Goal: Information Seeking & Learning: Understand process/instructions

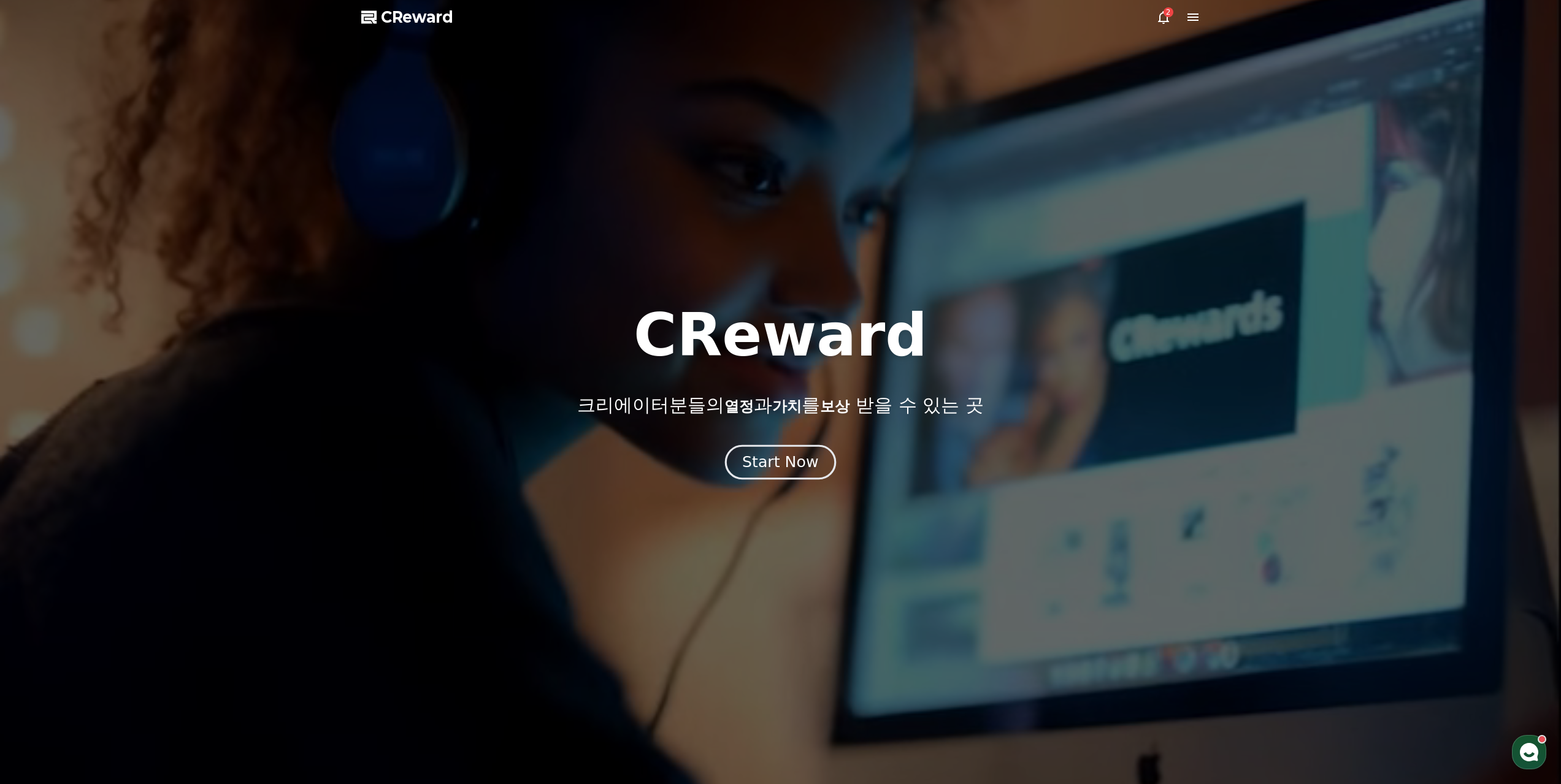
click at [770, 459] on div "Start Now" at bounding box center [780, 461] width 76 height 21
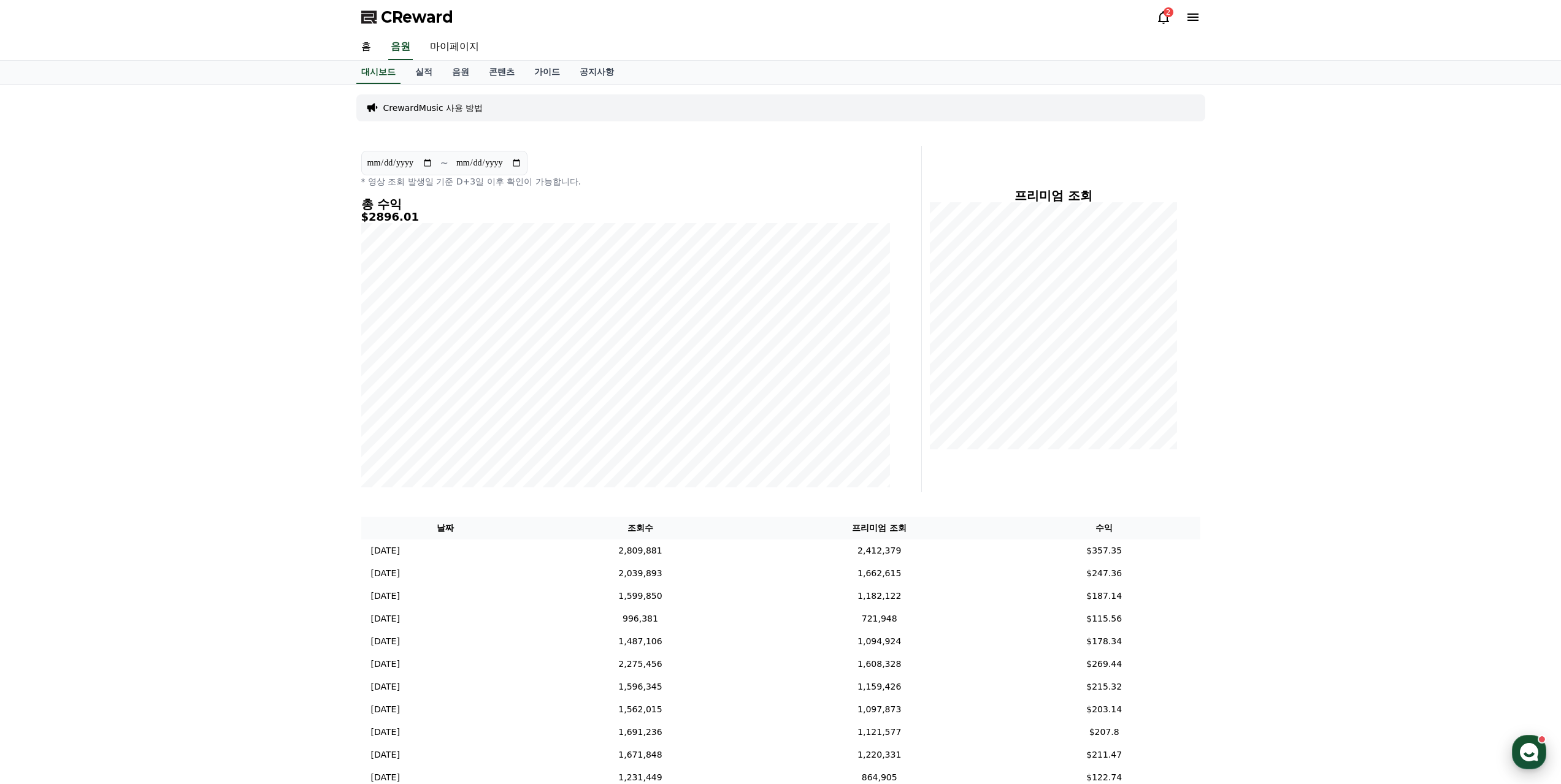
click at [1529, 750] on use "button" at bounding box center [1529, 752] width 19 height 19
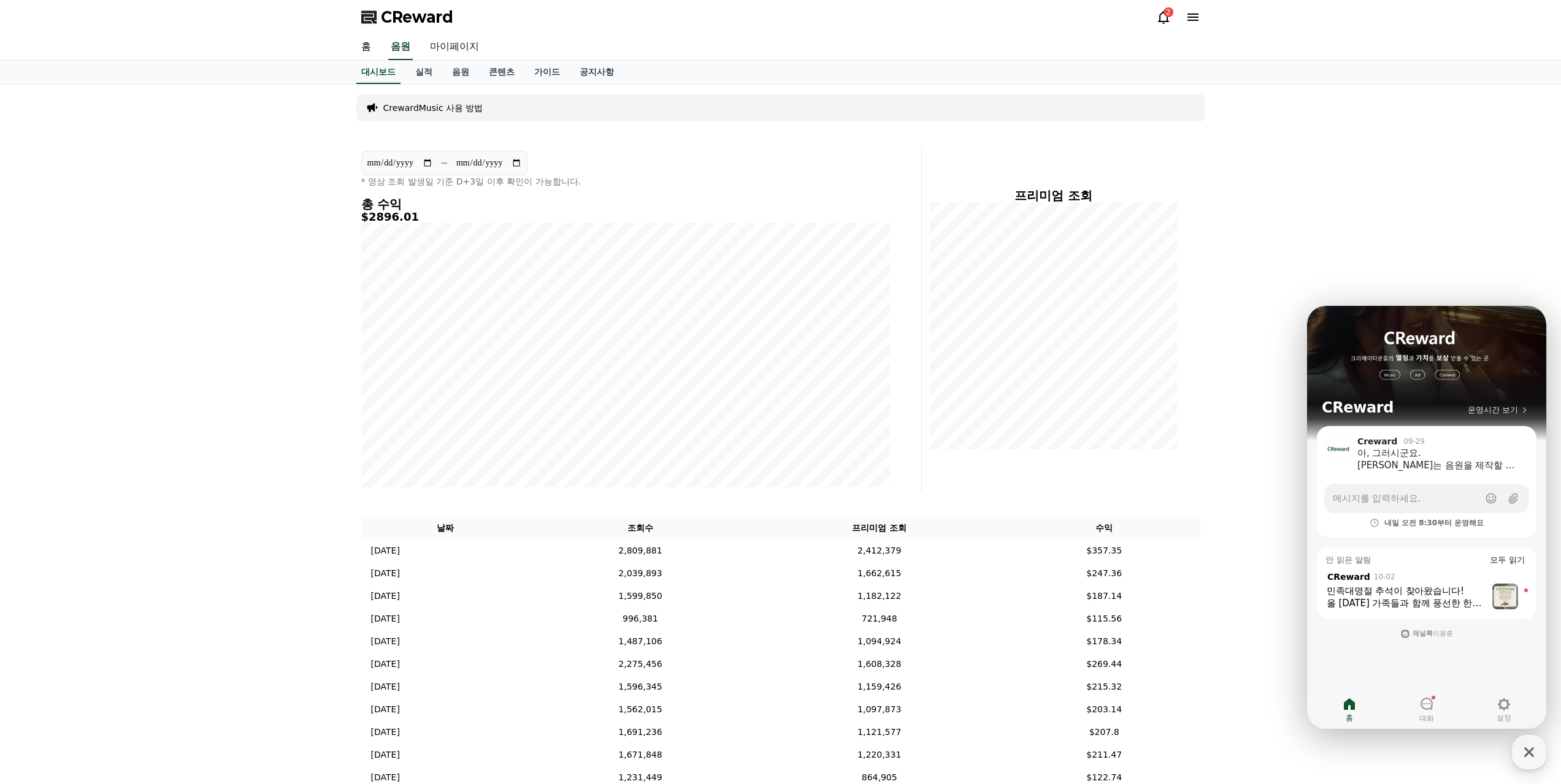
click at [452, 40] on link "마이페이지" at bounding box center [454, 46] width 69 height 25
select select "**********"
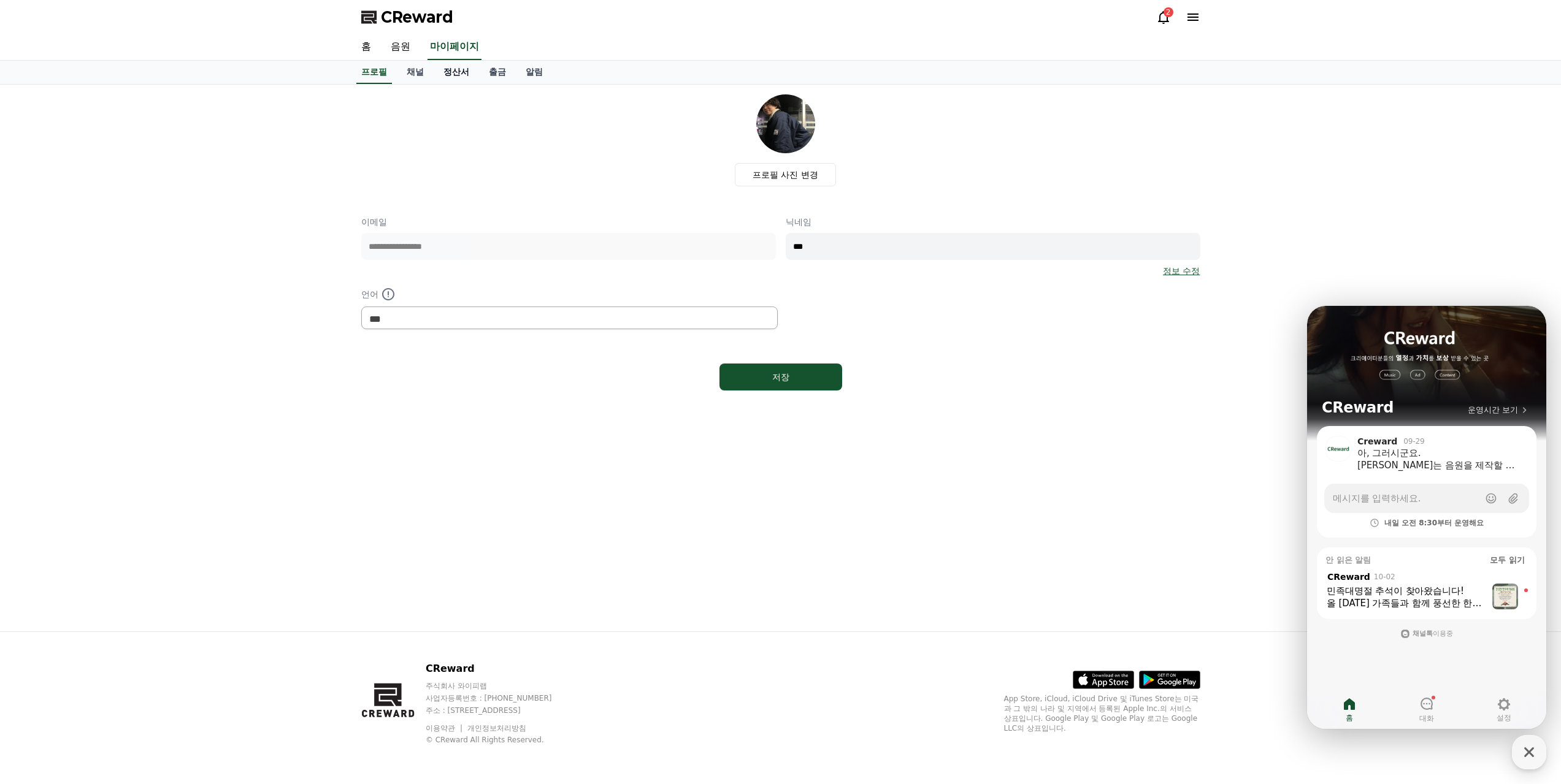
click at [443, 67] on link "정산서" at bounding box center [456, 73] width 46 height 23
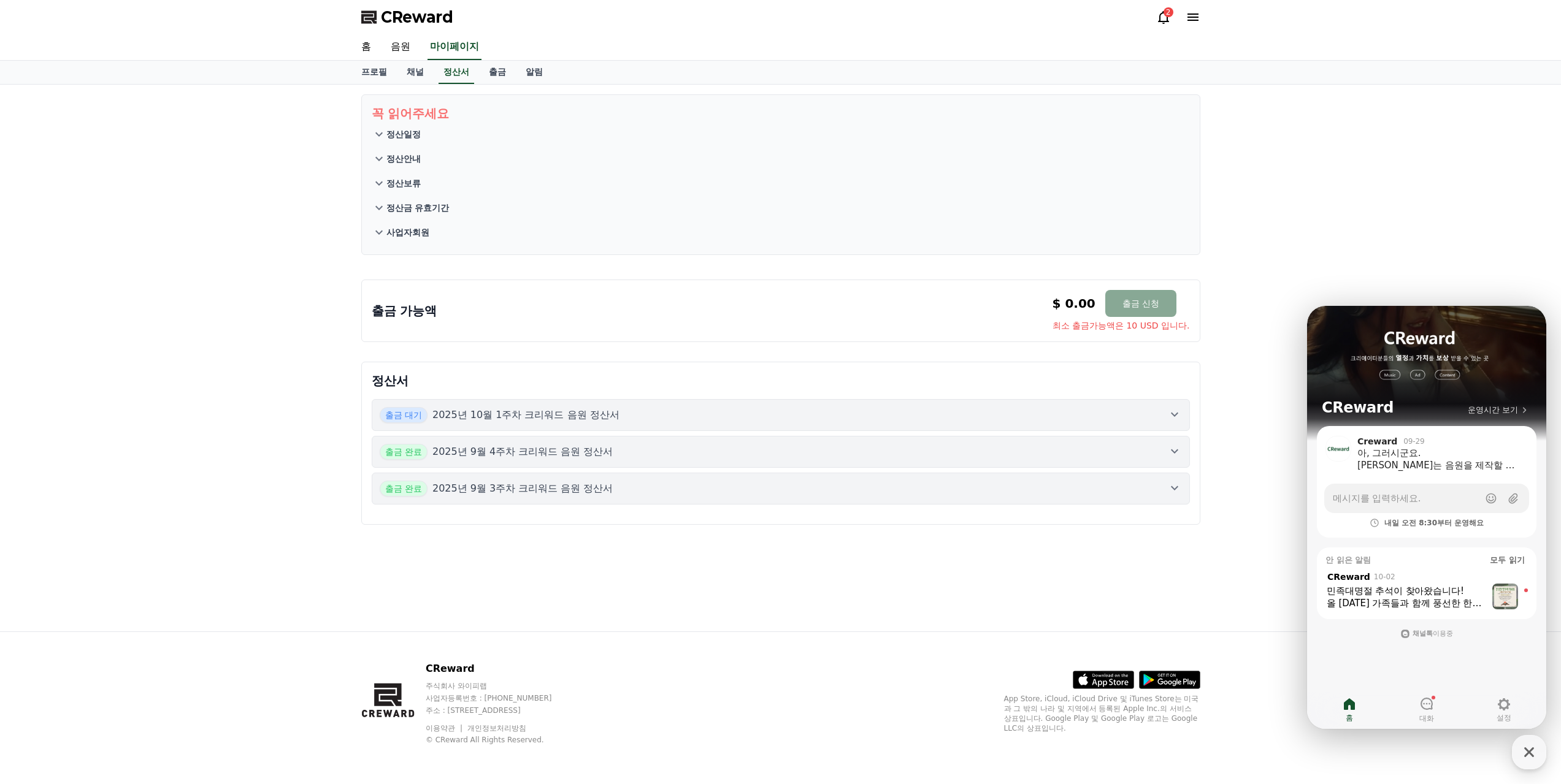
click at [747, 407] on div "출금 대기 2025년 10월 1주차 크리워드 음원 정산서" at bounding box center [780, 414] width 802 height 16
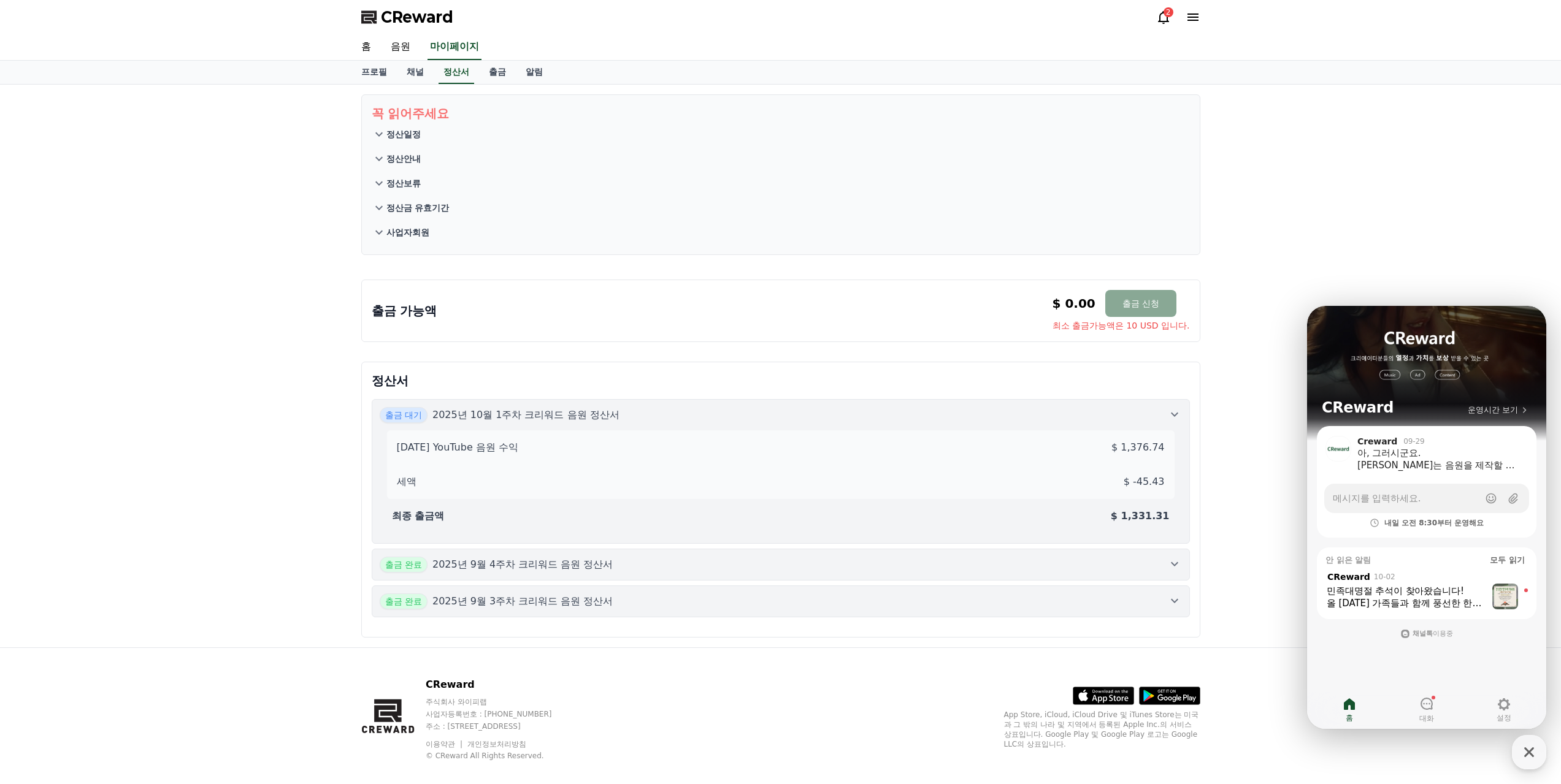
click at [382, 127] on icon at bounding box center [378, 133] width 15 height 15
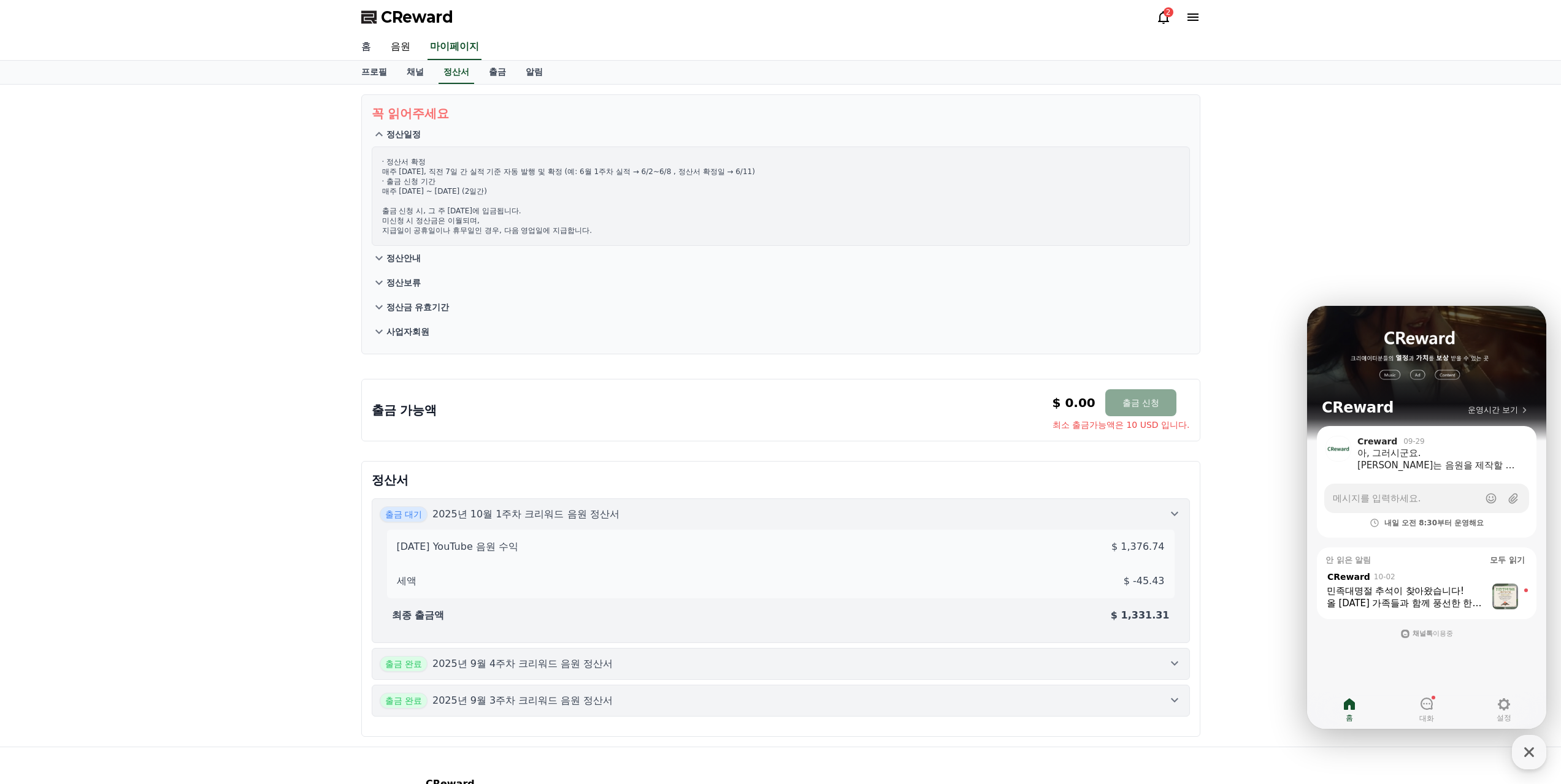
click at [364, 35] on link "홈" at bounding box center [366, 46] width 29 height 25
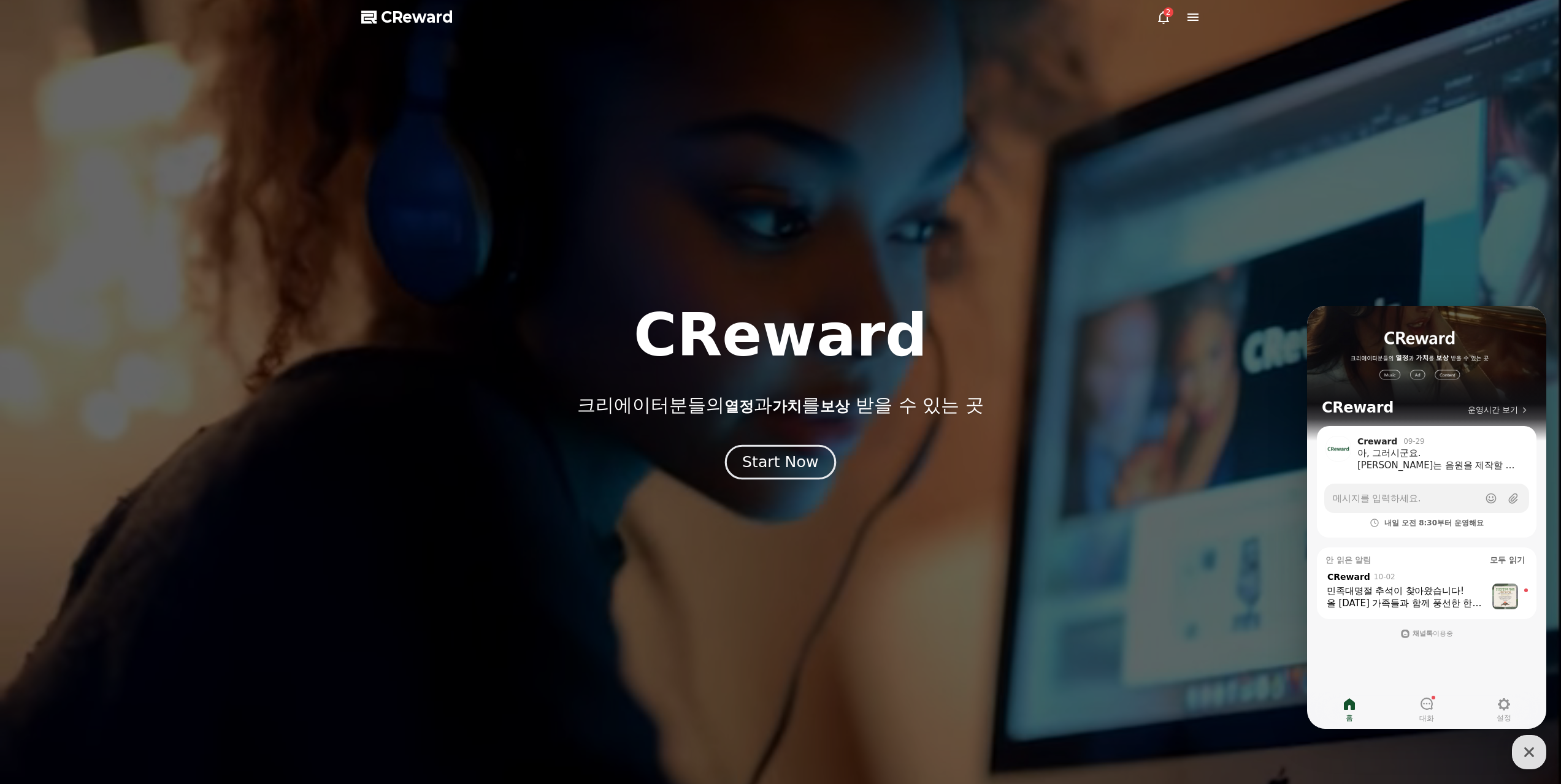
click at [800, 455] on div "Start Now" at bounding box center [780, 461] width 76 height 21
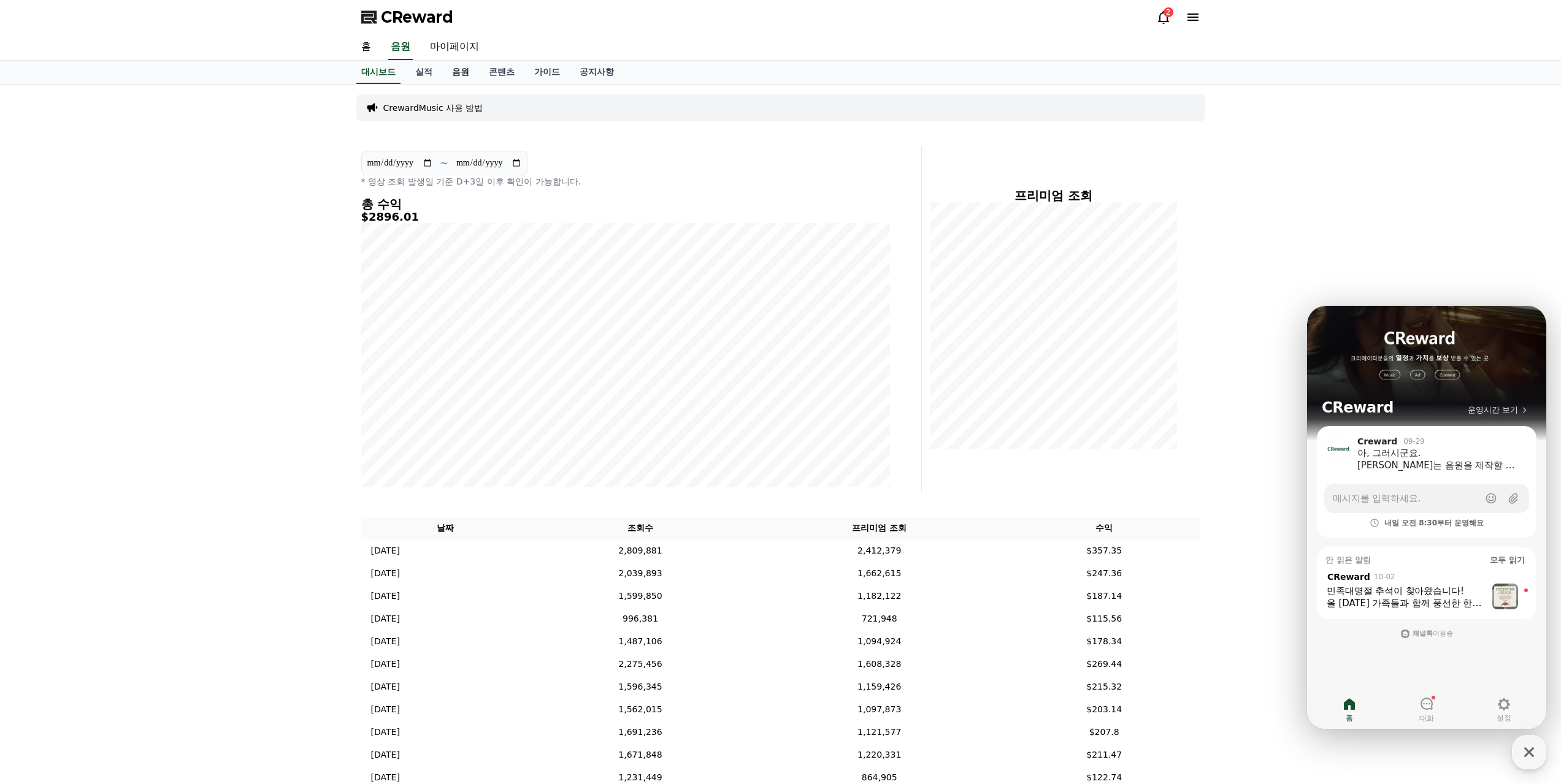
click at [445, 63] on link "음원" at bounding box center [461, 73] width 37 height 23
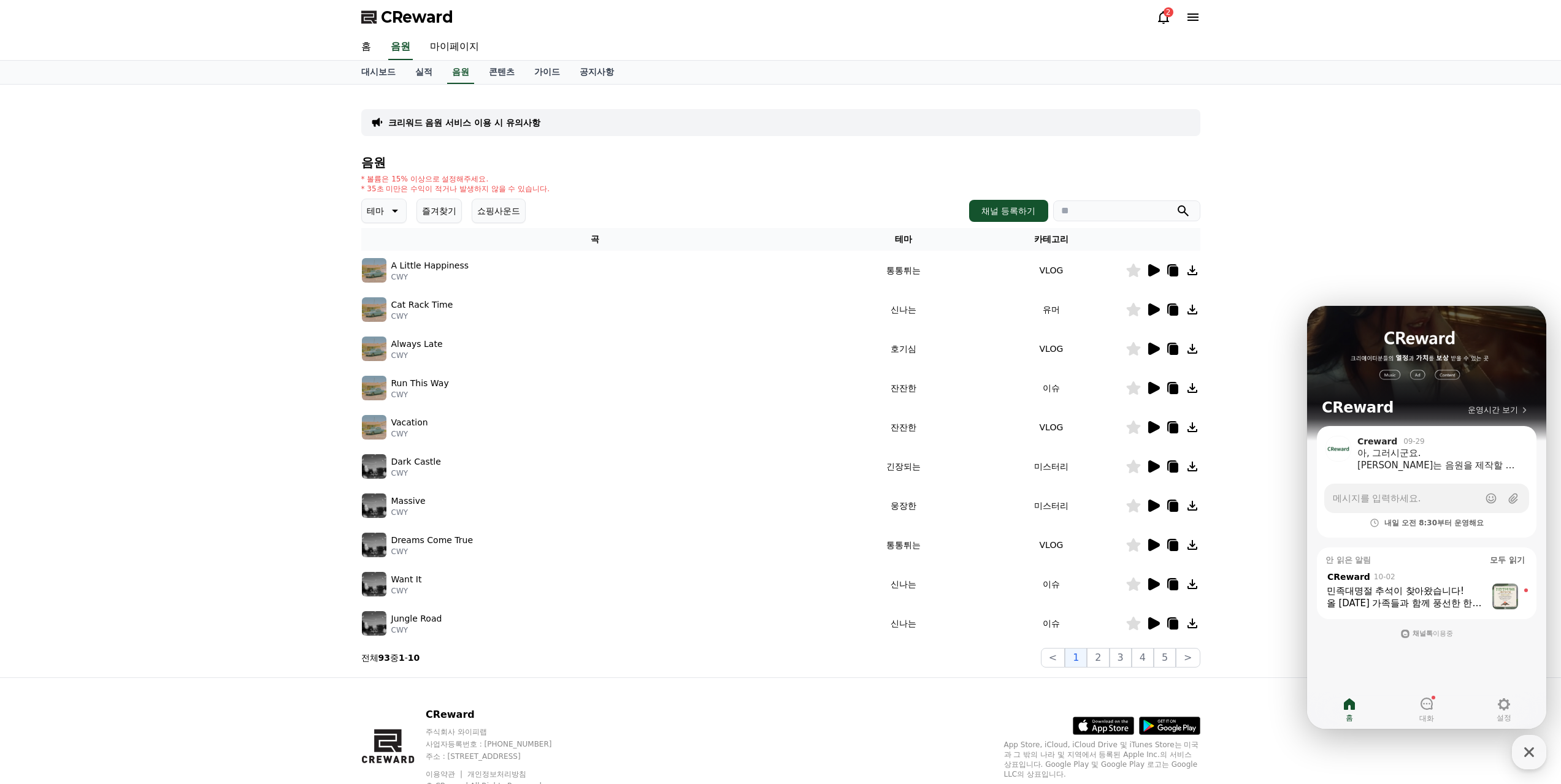
click at [1159, 264] on icon at bounding box center [1153, 270] width 12 height 12
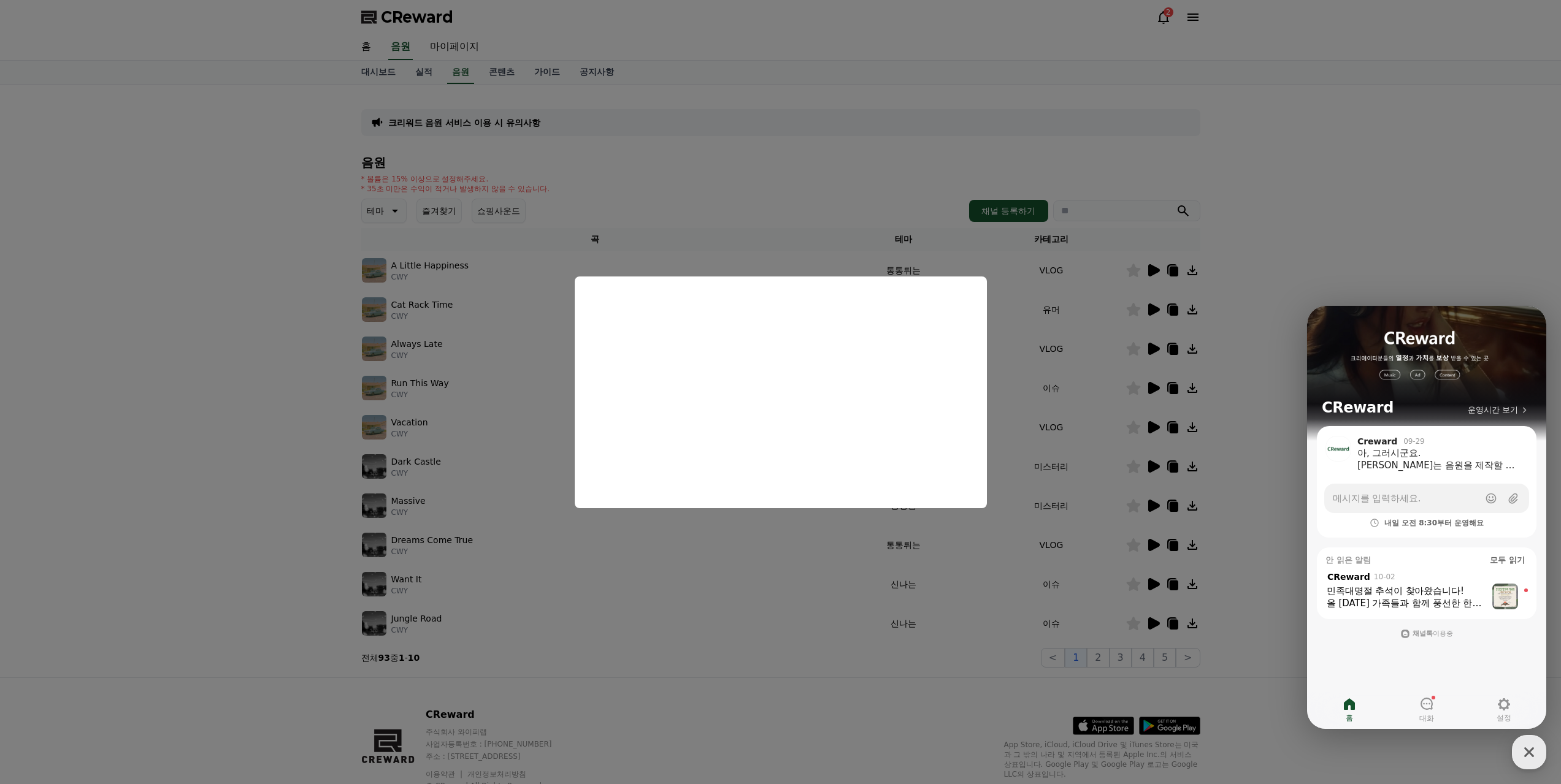
click at [854, 546] on button "close modal" at bounding box center [780, 392] width 1561 height 784
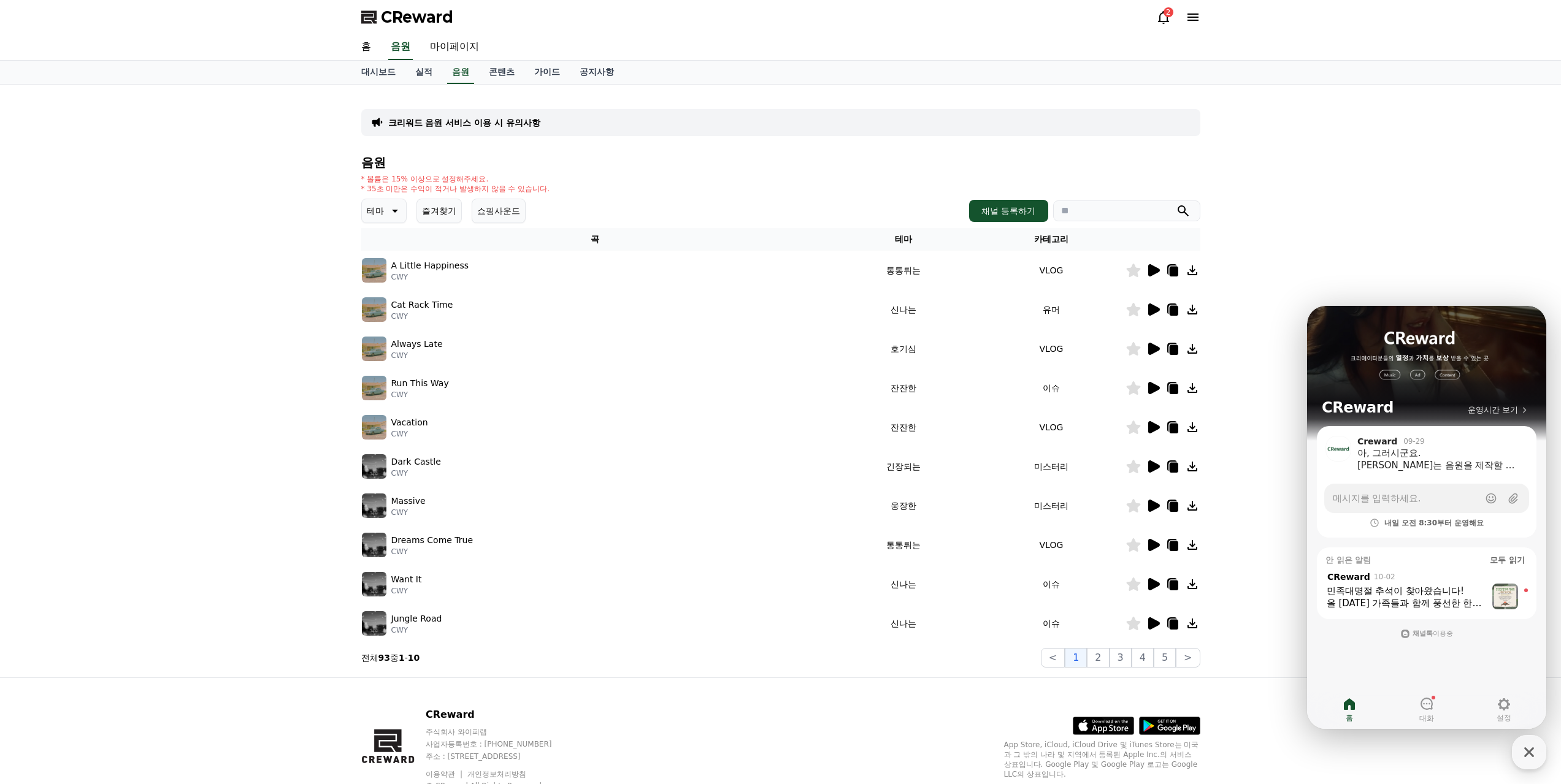
click at [1159, 461] on icon at bounding box center [1153, 467] width 12 height 12
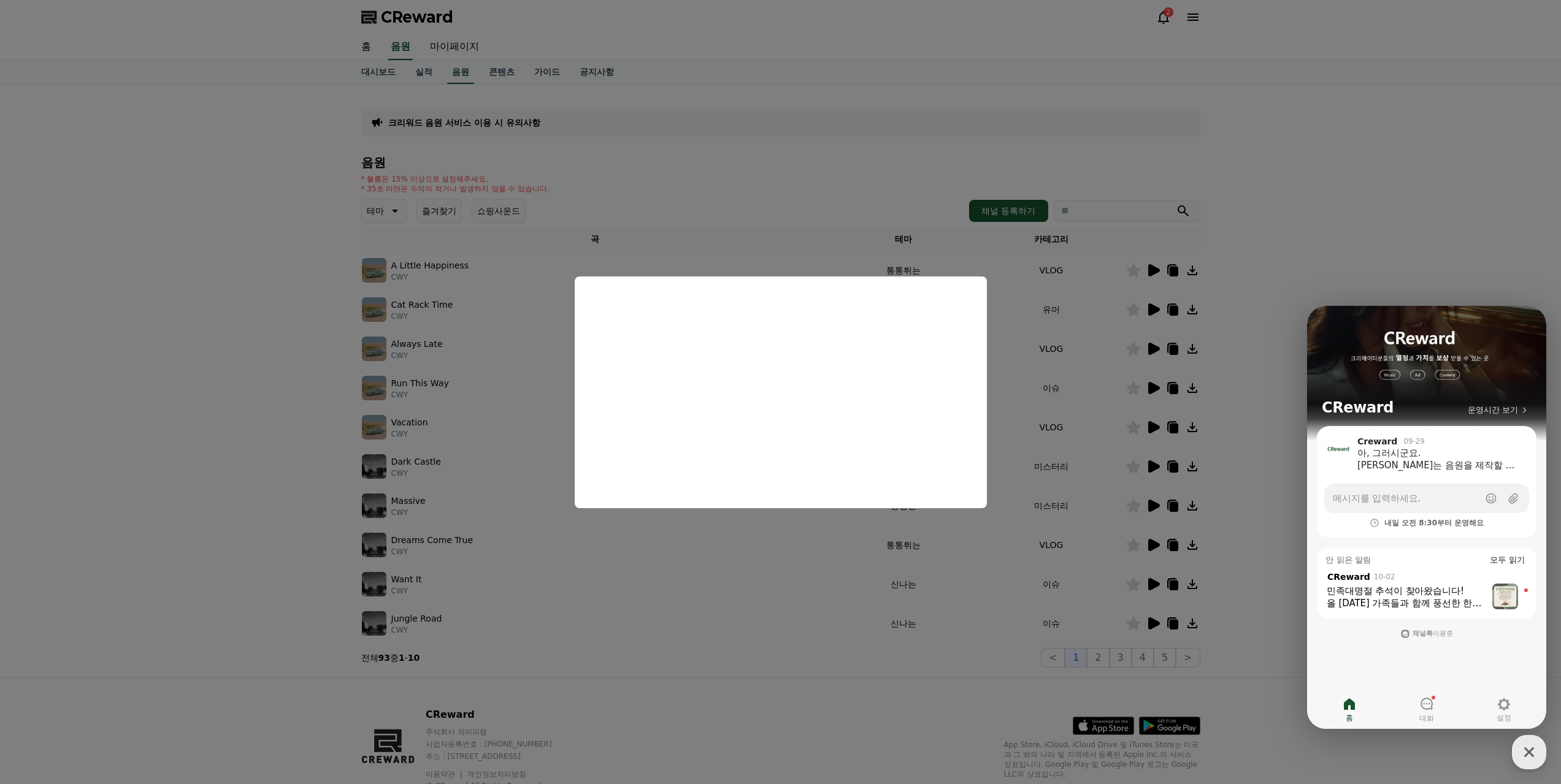
click at [679, 523] on button "close modal" at bounding box center [780, 392] width 1561 height 784
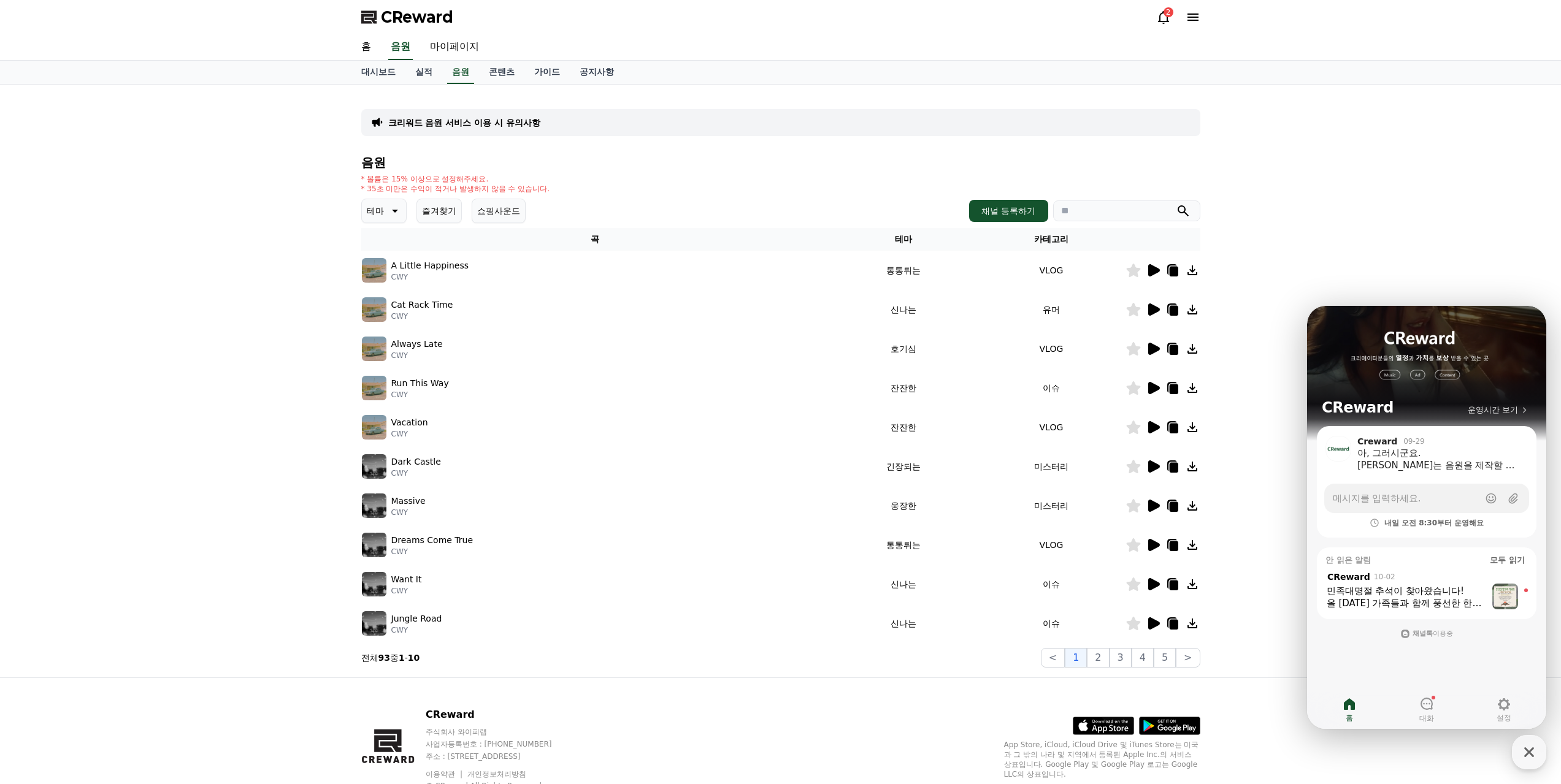
click at [1149, 498] on icon at bounding box center [1153, 505] width 15 height 15
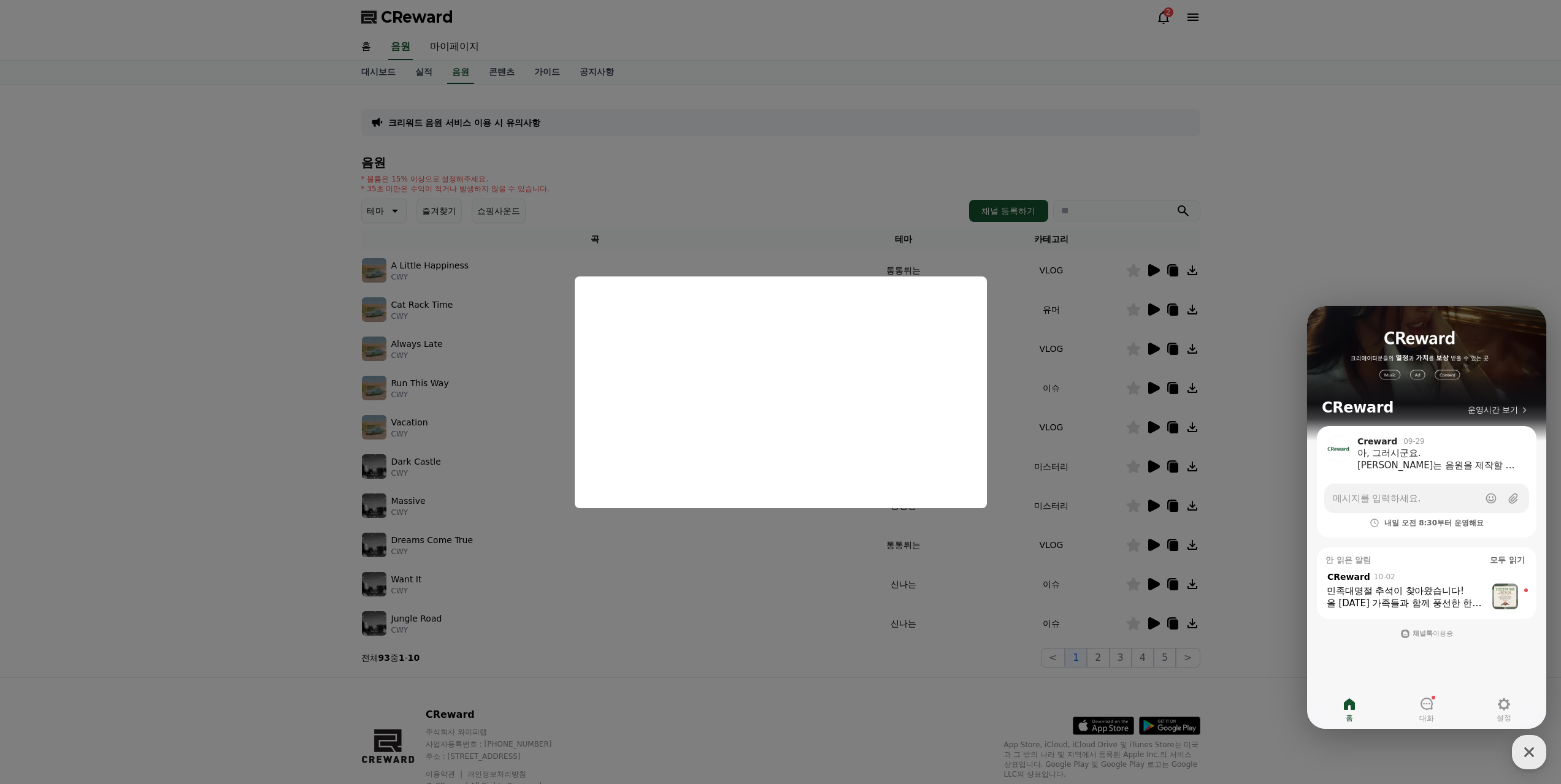
click at [704, 563] on button "close modal" at bounding box center [780, 392] width 1561 height 784
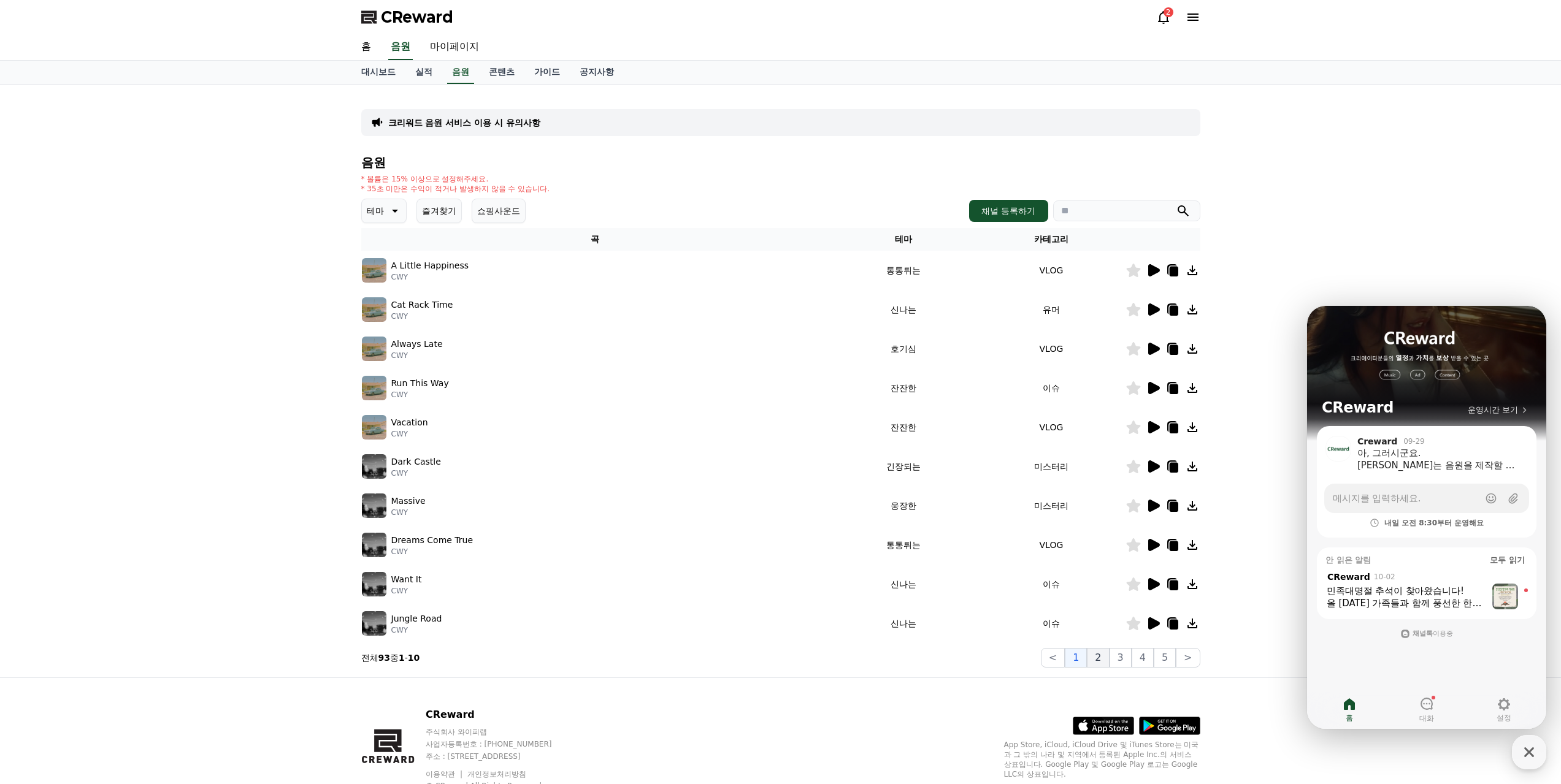
click at [1109, 648] on button "2" at bounding box center [1098, 657] width 22 height 19
click at [1151, 461] on icon at bounding box center [1153, 467] width 12 height 12
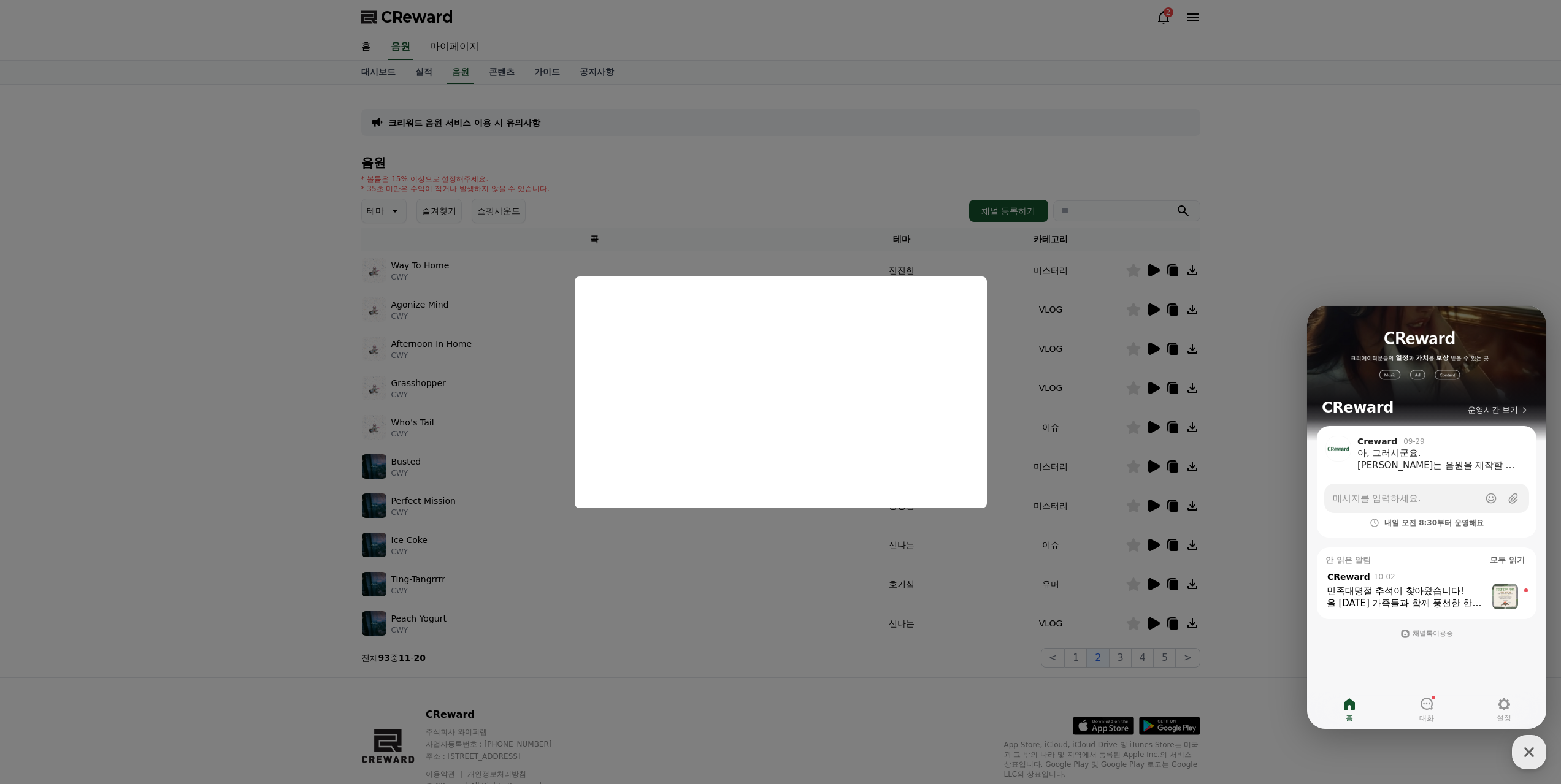
drag, startPoint x: 684, startPoint y: 545, endPoint x: 791, endPoint y: 553, distance: 107.3
click at [685, 545] on button "close modal" at bounding box center [780, 392] width 1561 height 784
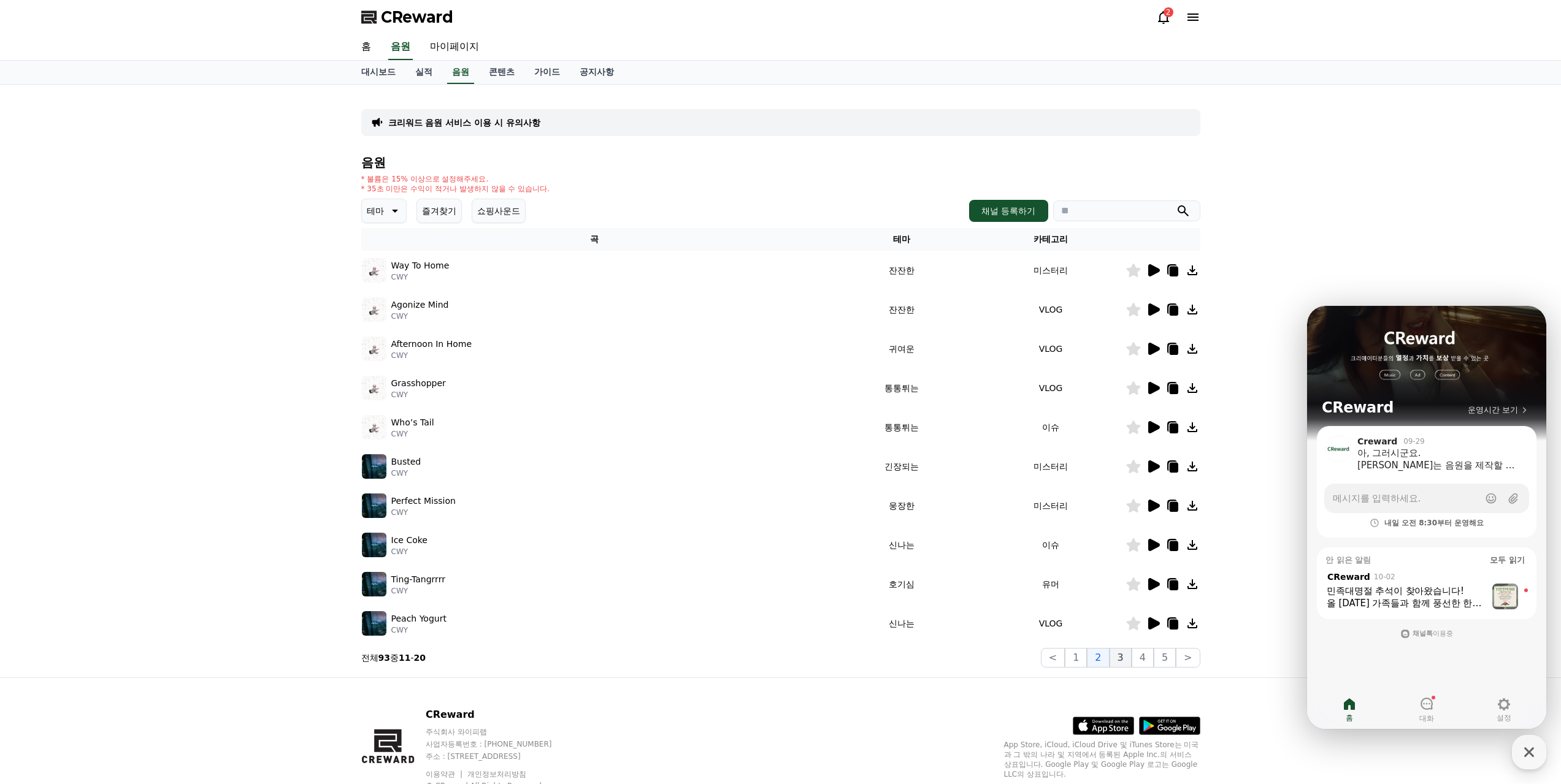
click at [1131, 648] on button "3" at bounding box center [1120, 657] width 22 height 19
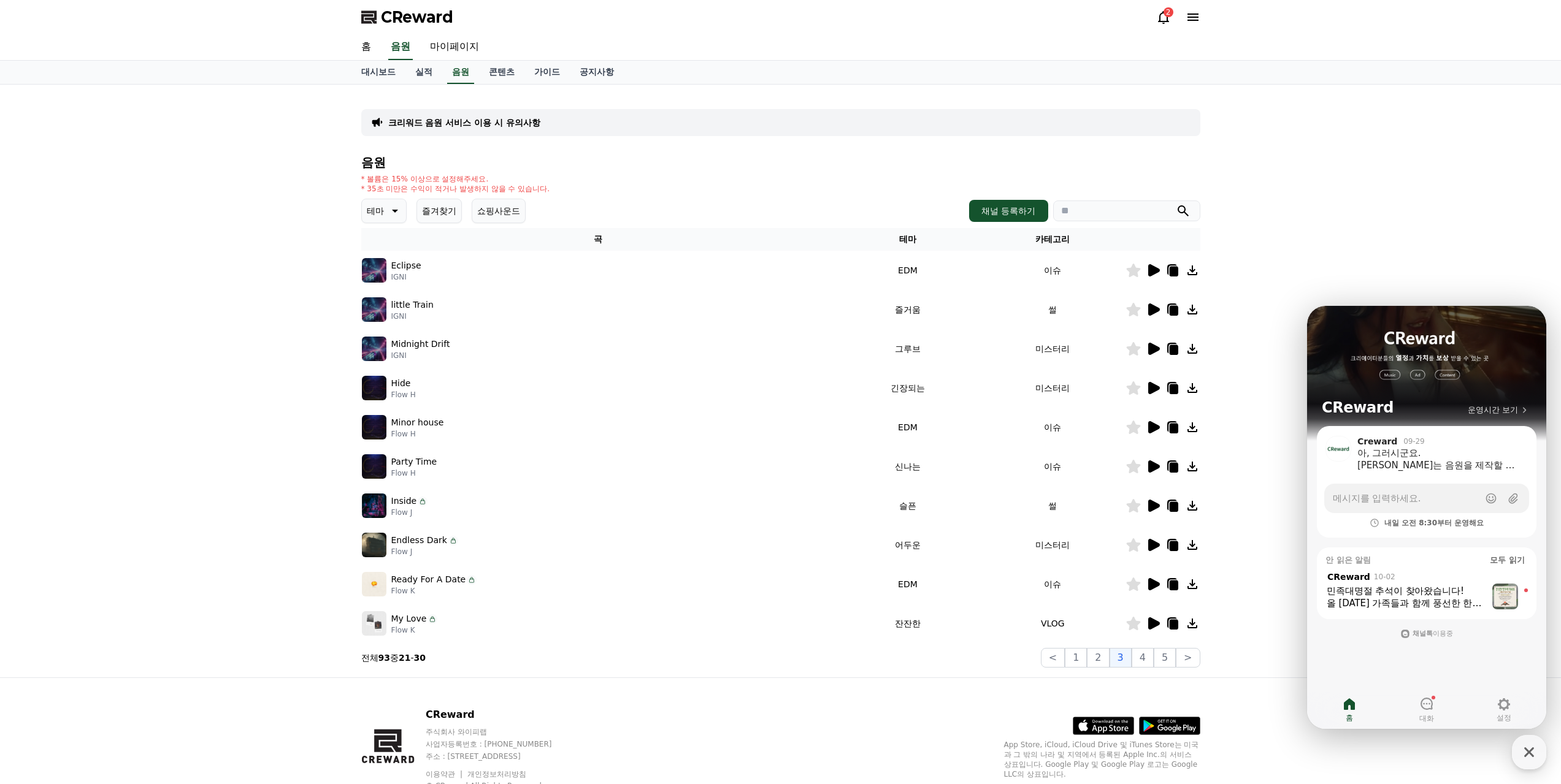
click at [1150, 380] on icon at bounding box center [1153, 387] width 15 height 15
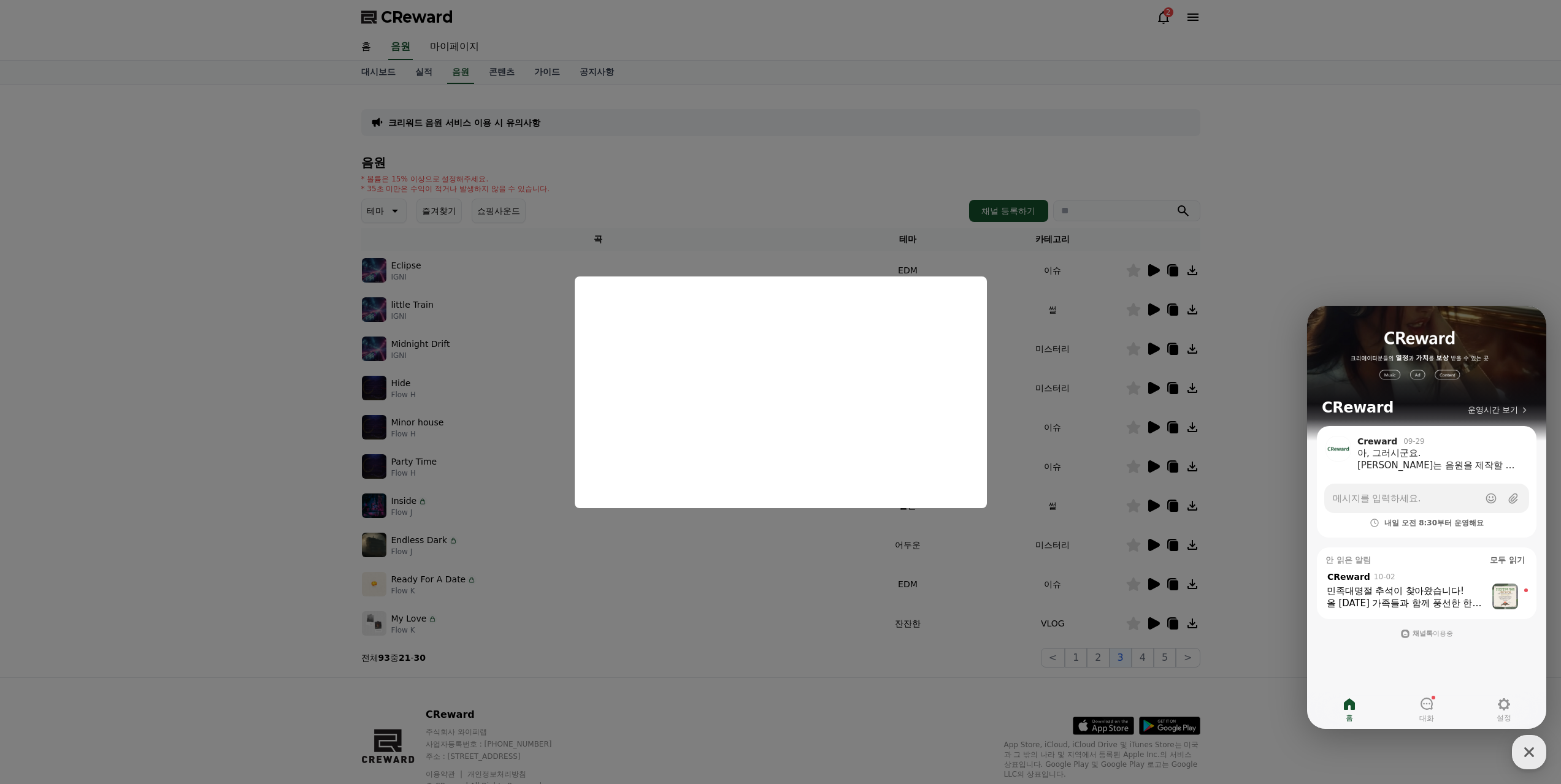
click at [807, 600] on button "close modal" at bounding box center [780, 392] width 1561 height 784
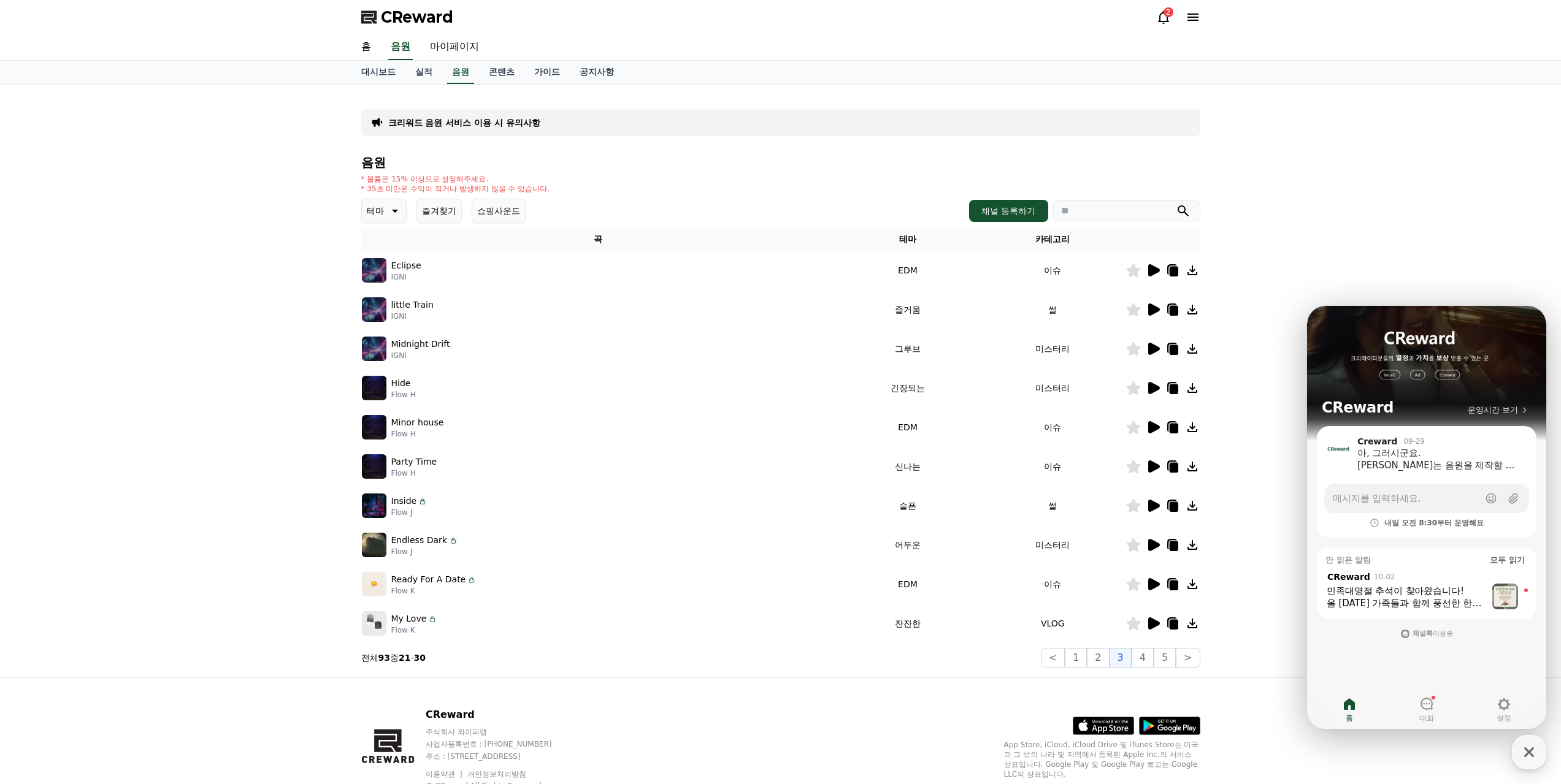
click at [1153, 539] on icon at bounding box center [1153, 545] width 12 height 12
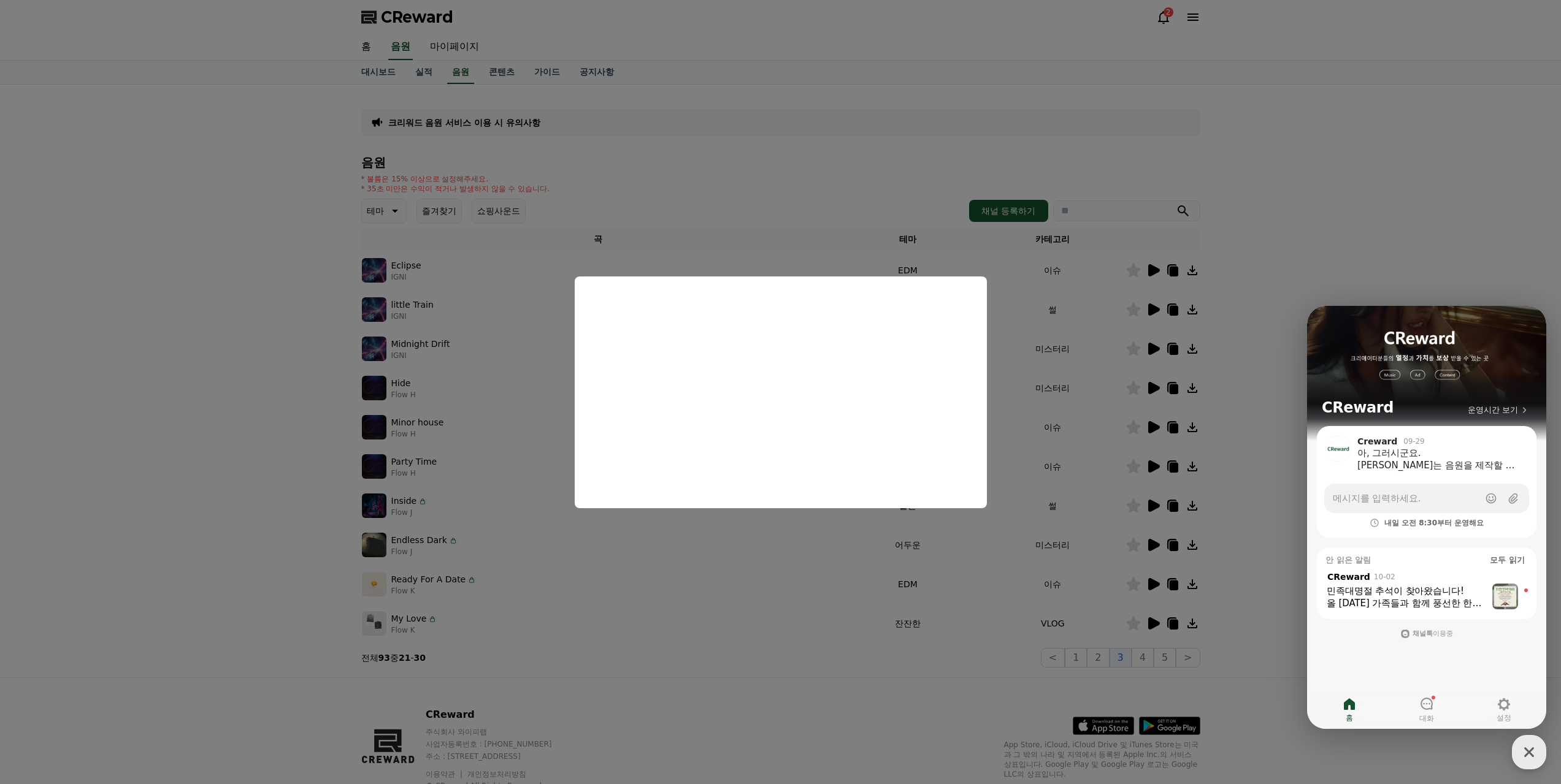
click at [805, 568] on button "close modal" at bounding box center [780, 392] width 1561 height 784
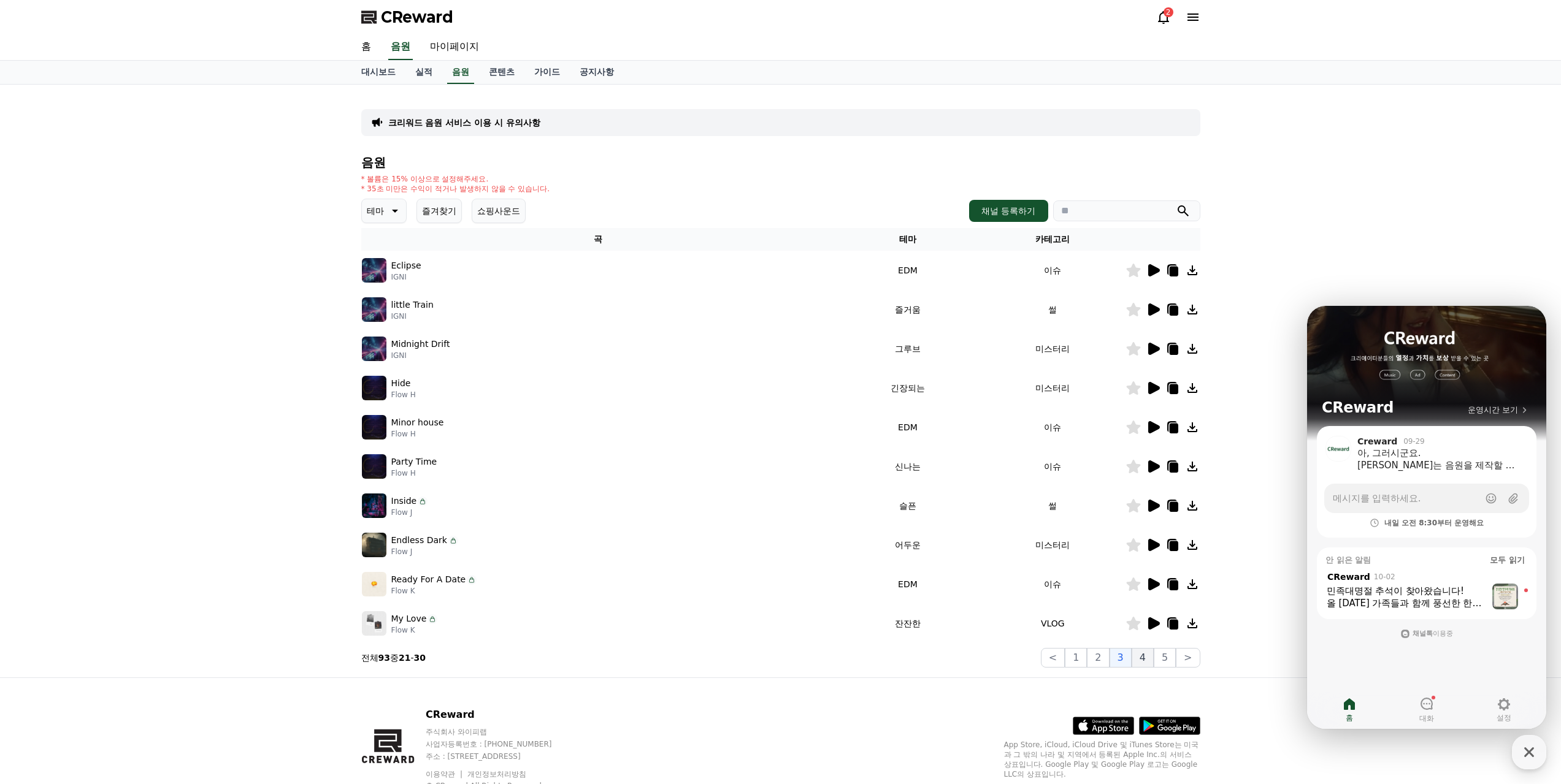
click at [1149, 648] on button "4" at bounding box center [1143, 657] width 22 height 19
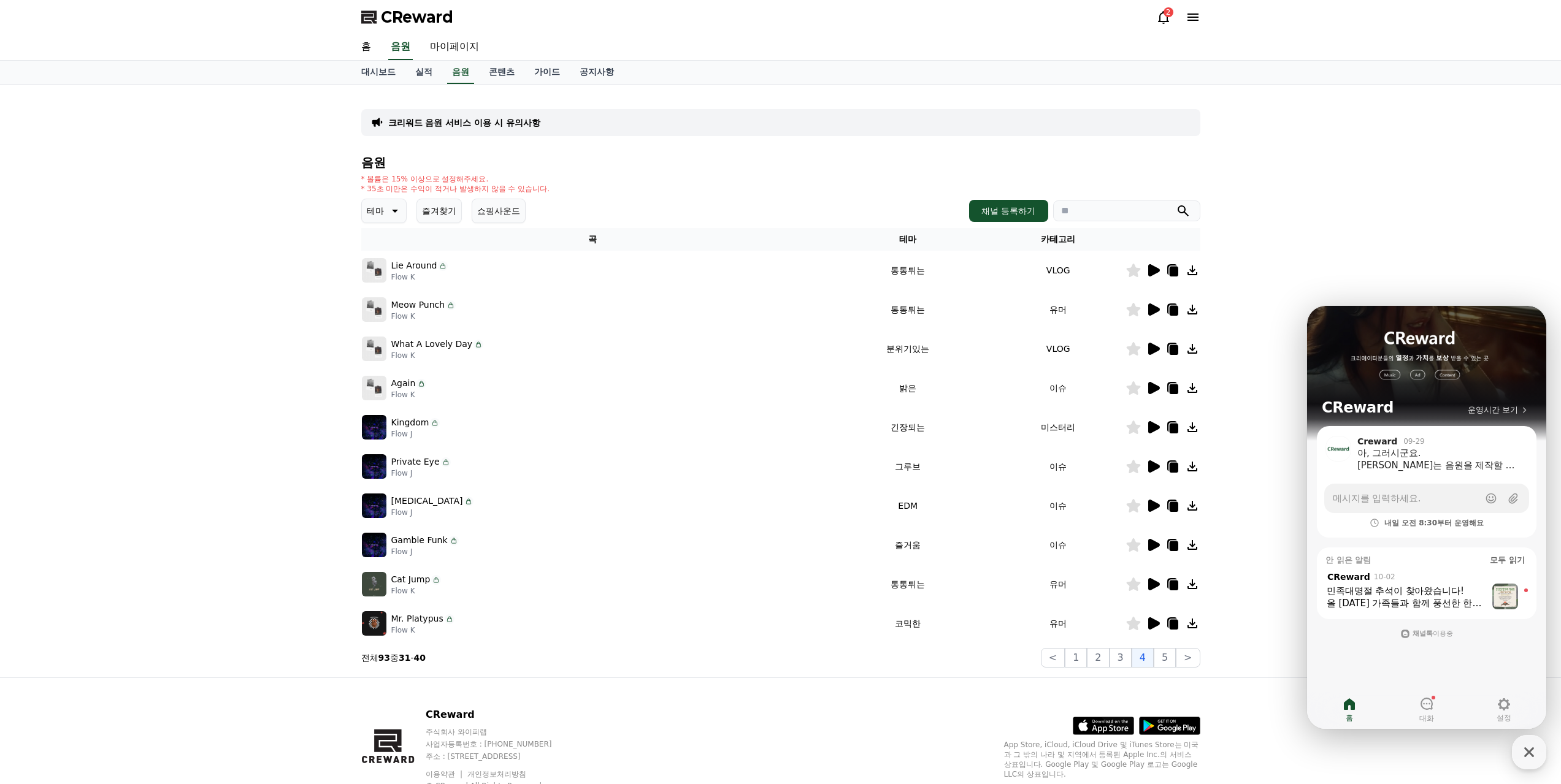
click at [1154, 421] on icon at bounding box center [1153, 427] width 12 height 12
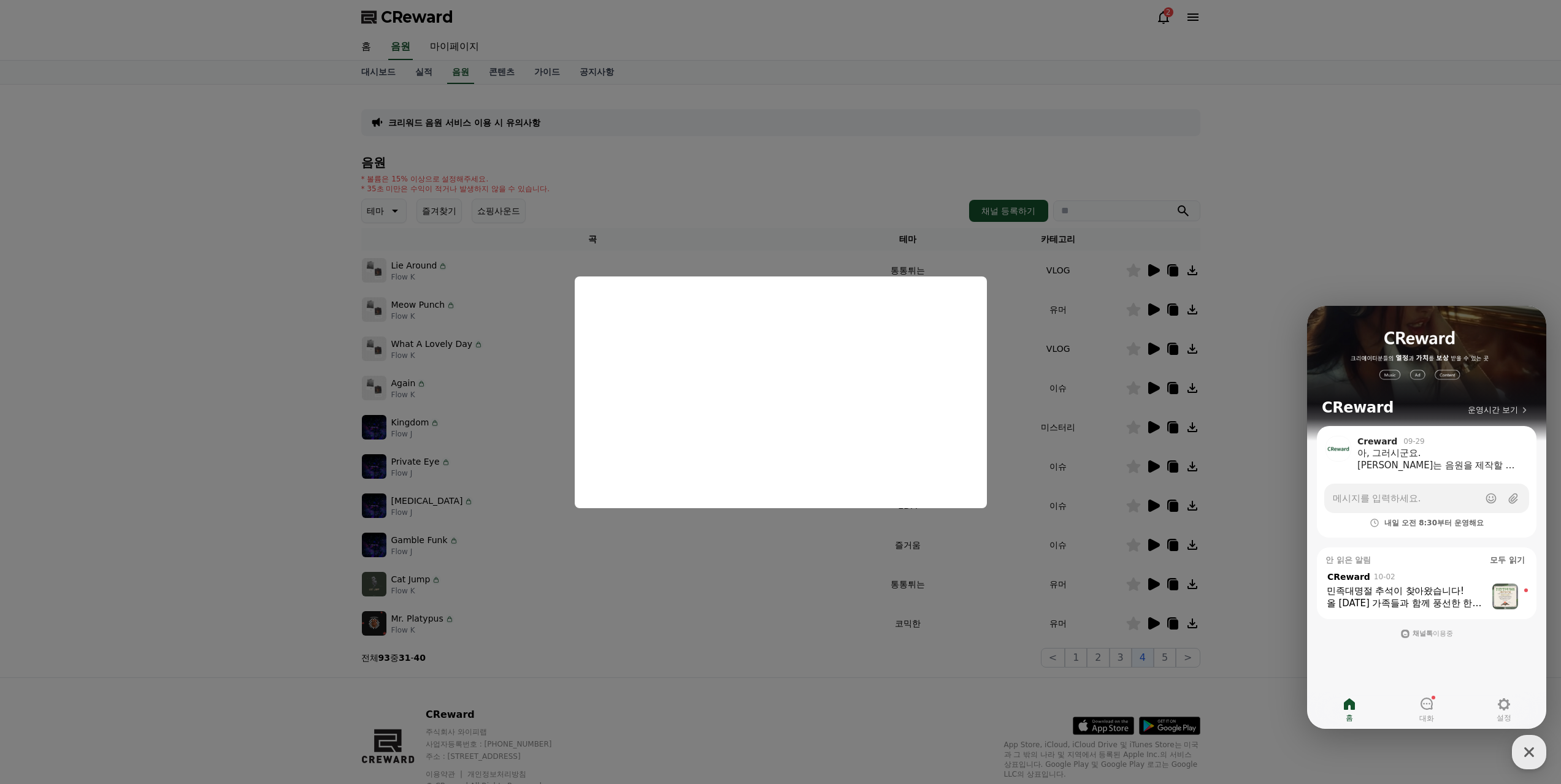
click at [693, 548] on button "close modal" at bounding box center [780, 392] width 1561 height 784
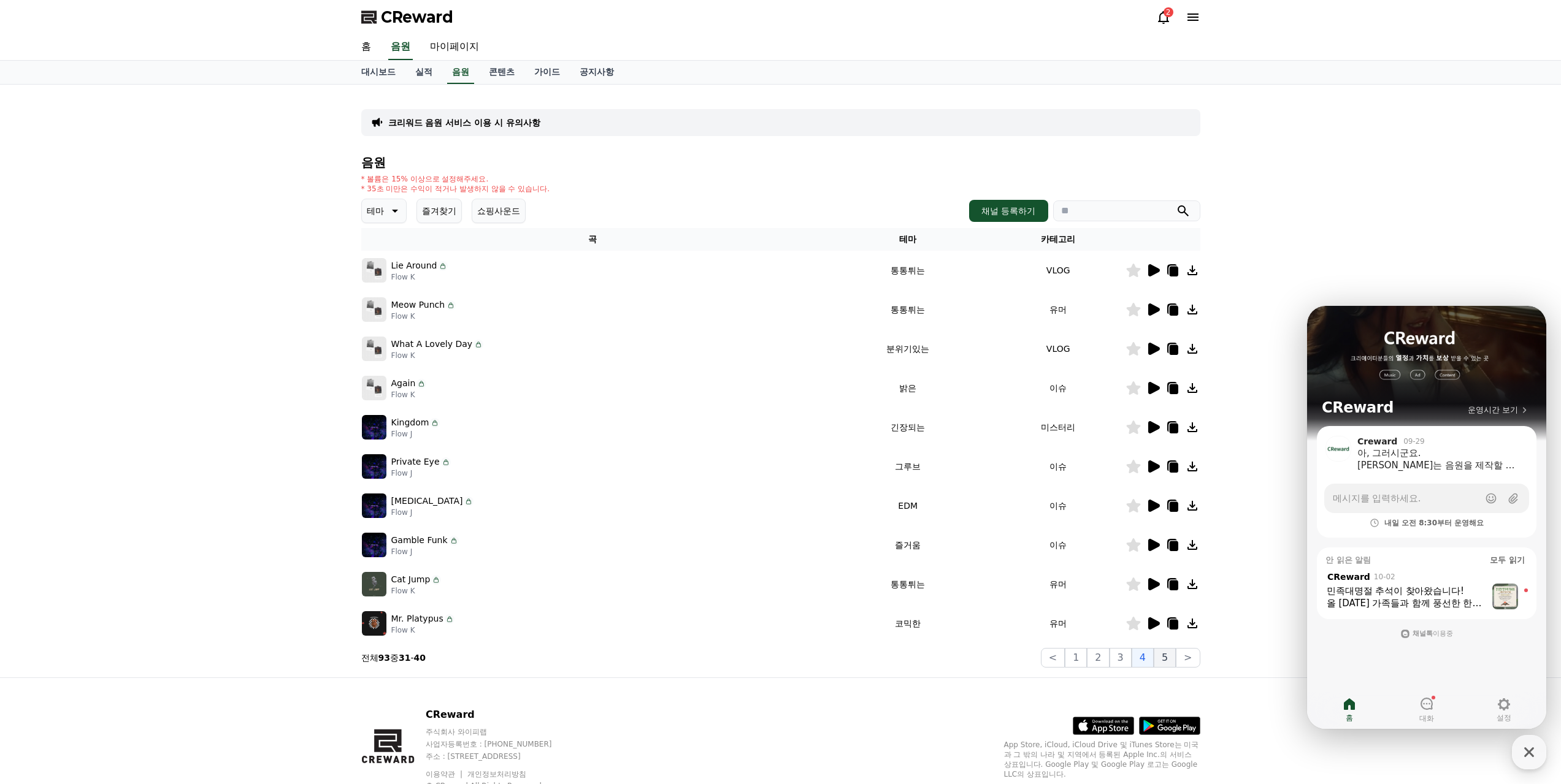
click at [1171, 648] on button "5" at bounding box center [1164, 657] width 22 height 19
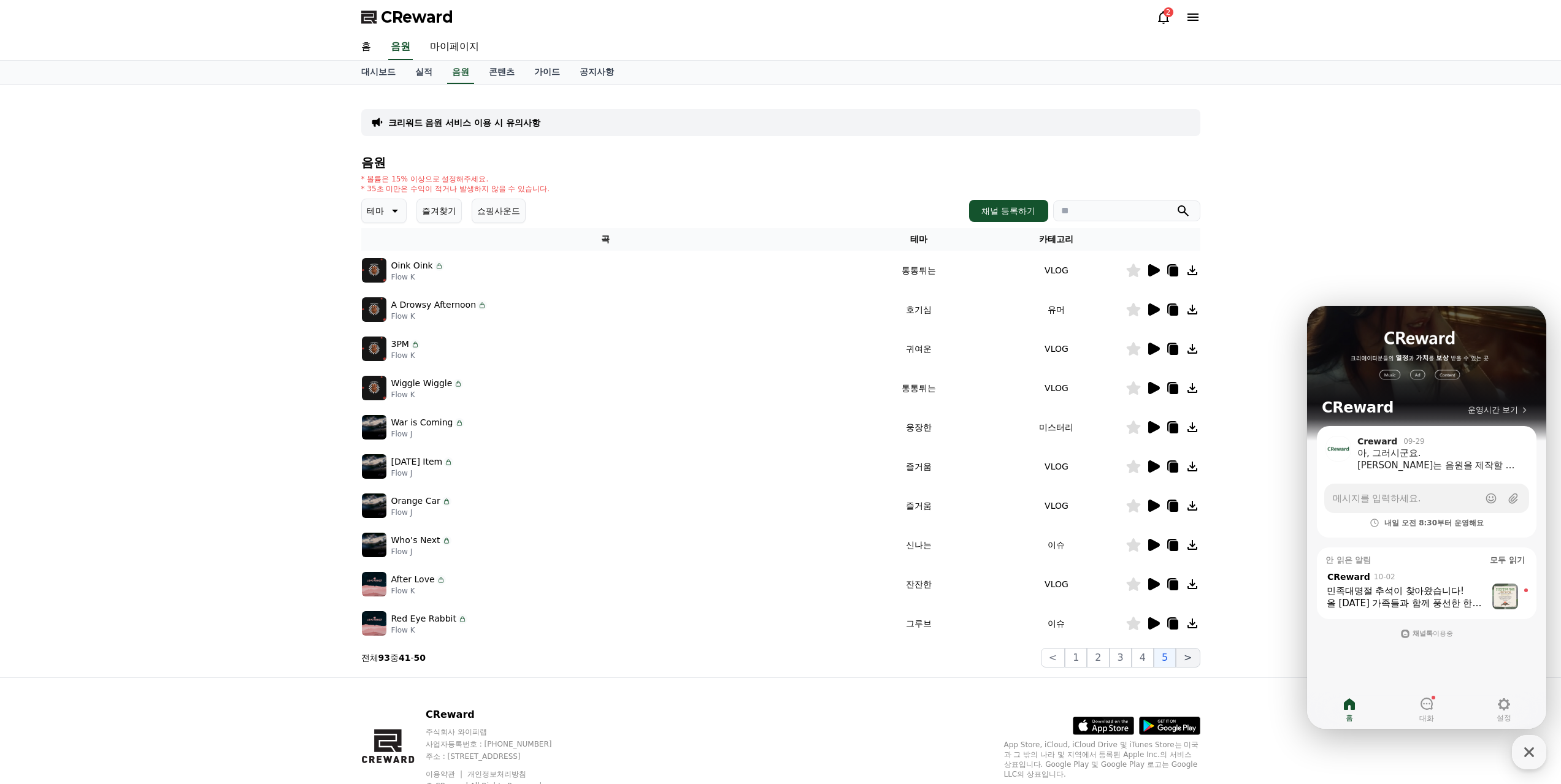
click at [1187, 648] on button ">" at bounding box center [1187, 657] width 24 height 19
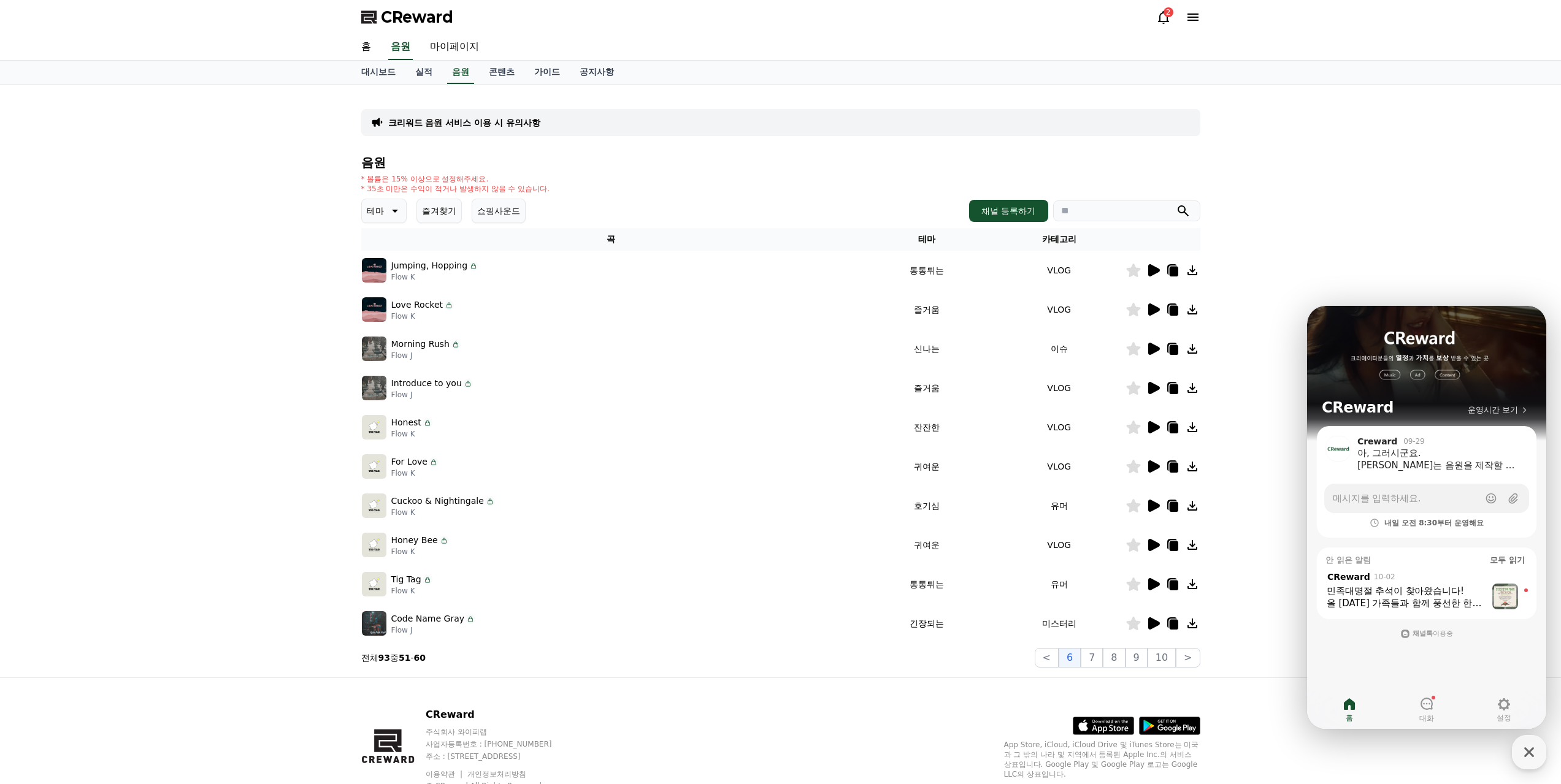
click at [1153, 617] on icon at bounding box center [1153, 623] width 12 height 12
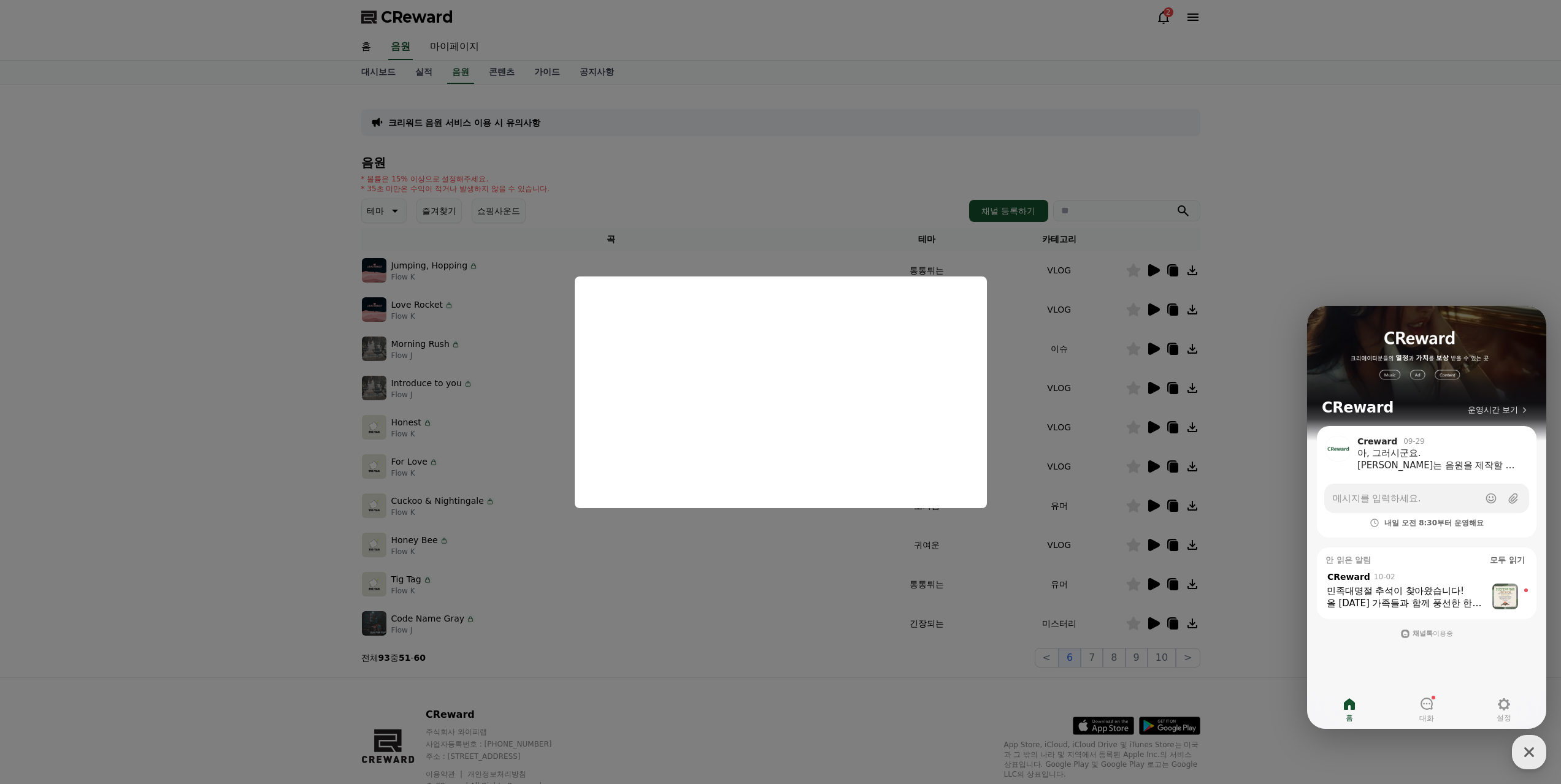
click at [1019, 455] on button "close modal" at bounding box center [780, 392] width 1561 height 784
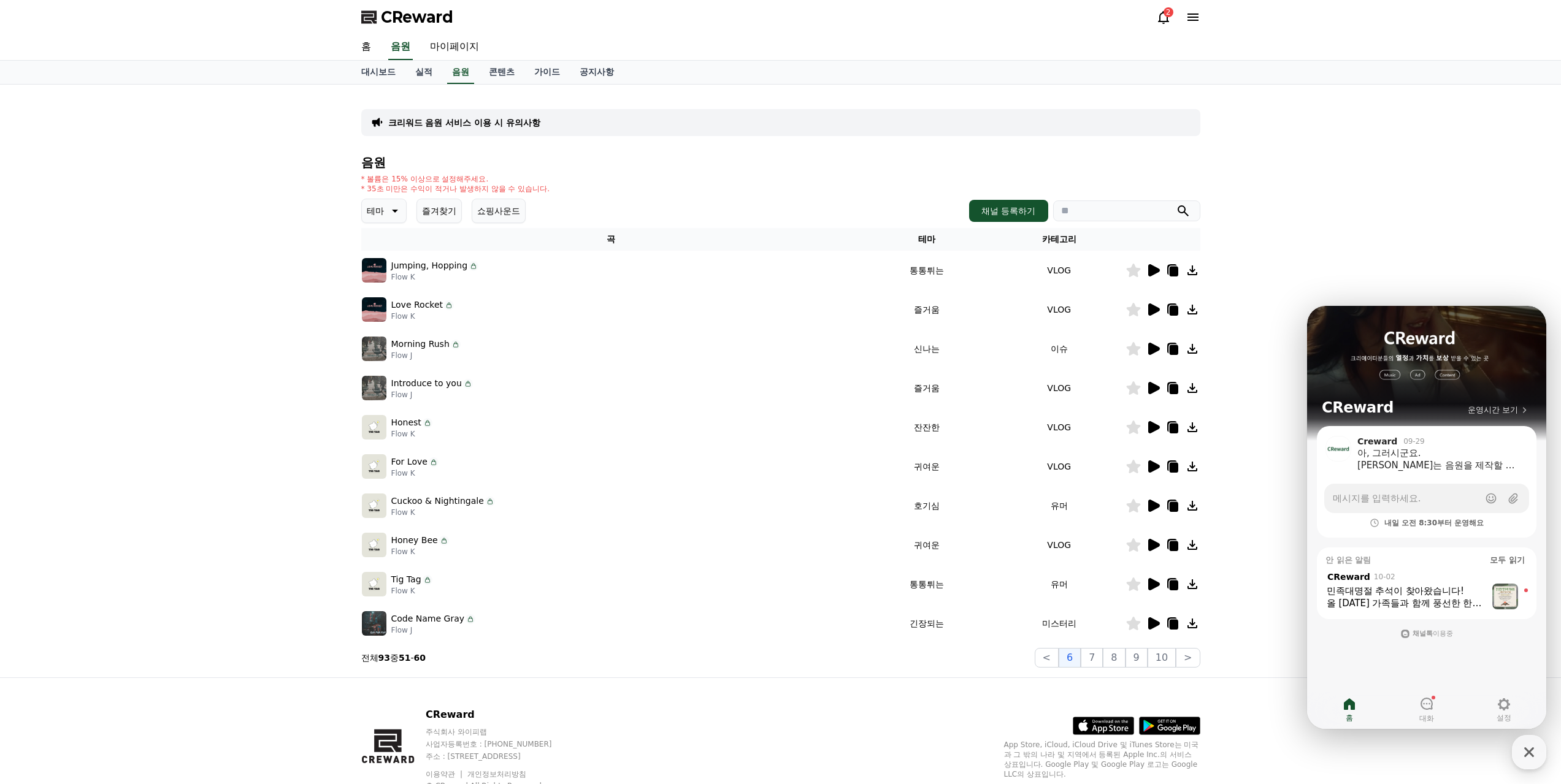
click at [1174, 620] on icon at bounding box center [1173, 624] width 8 height 10
click at [642, 613] on div "크리워드 음원 서비스 이용 시 유의사항 음원 * 볼륨은 15% 이상으로 설정해주세요. * 35초 미만은 수익이 적거나 발생하지 않을 수 있습니…" at bounding box center [780, 381] width 858 height 593
click at [1102, 648] on button "7" at bounding box center [1092, 657] width 22 height 19
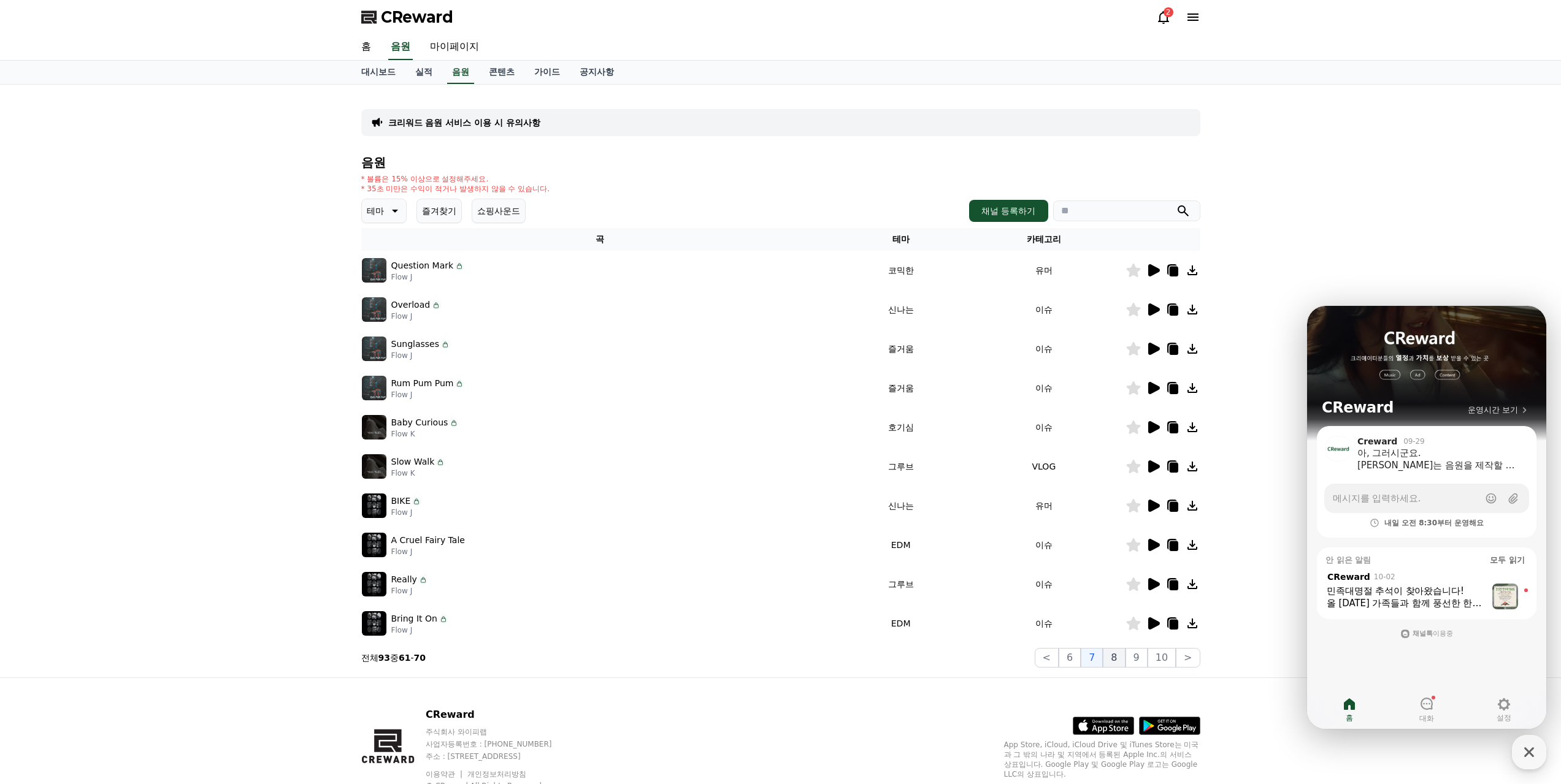
click at [1125, 648] on button "8" at bounding box center [1113, 657] width 22 height 19
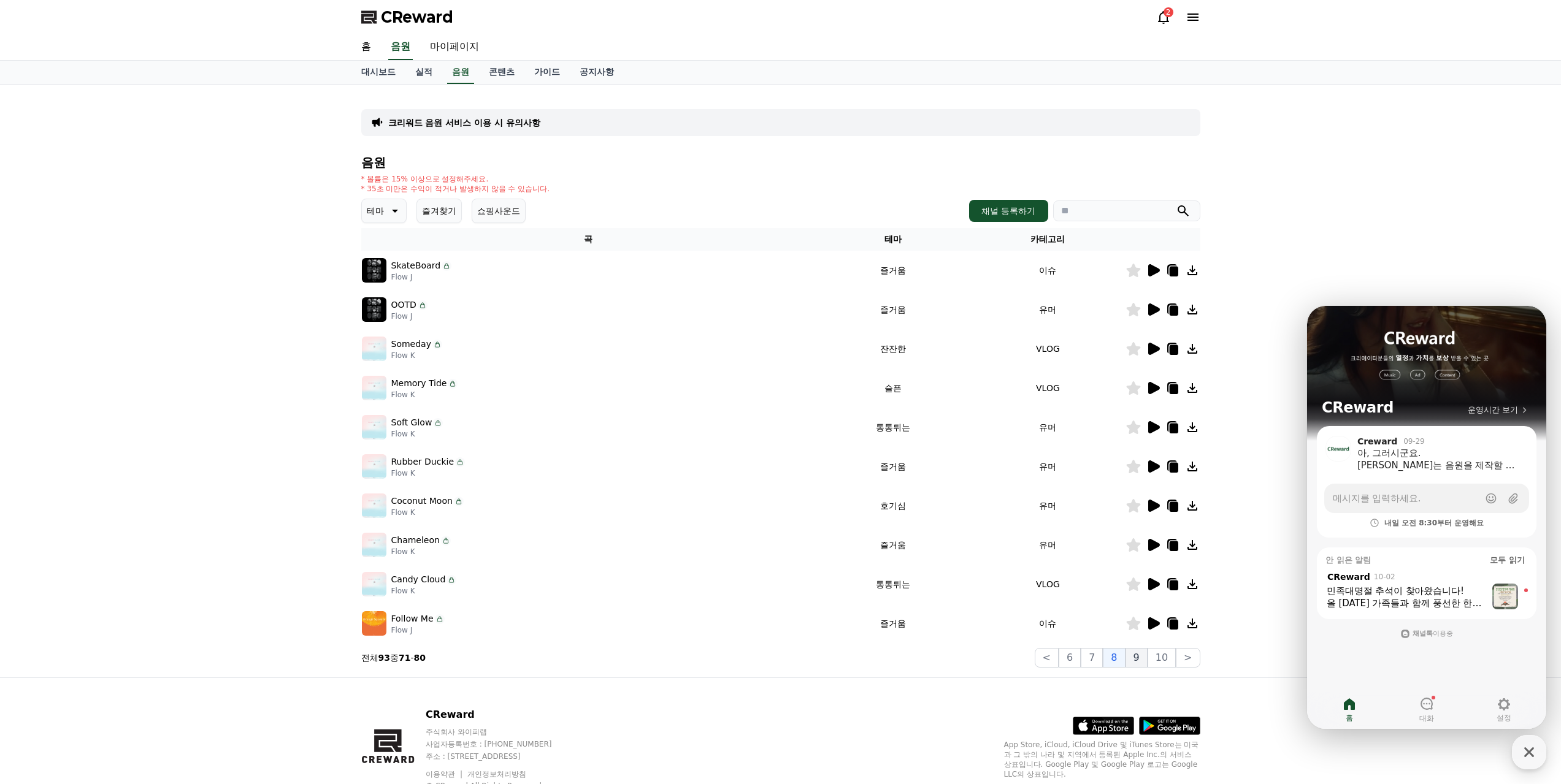
click at [1147, 648] on button "9" at bounding box center [1136, 657] width 22 height 19
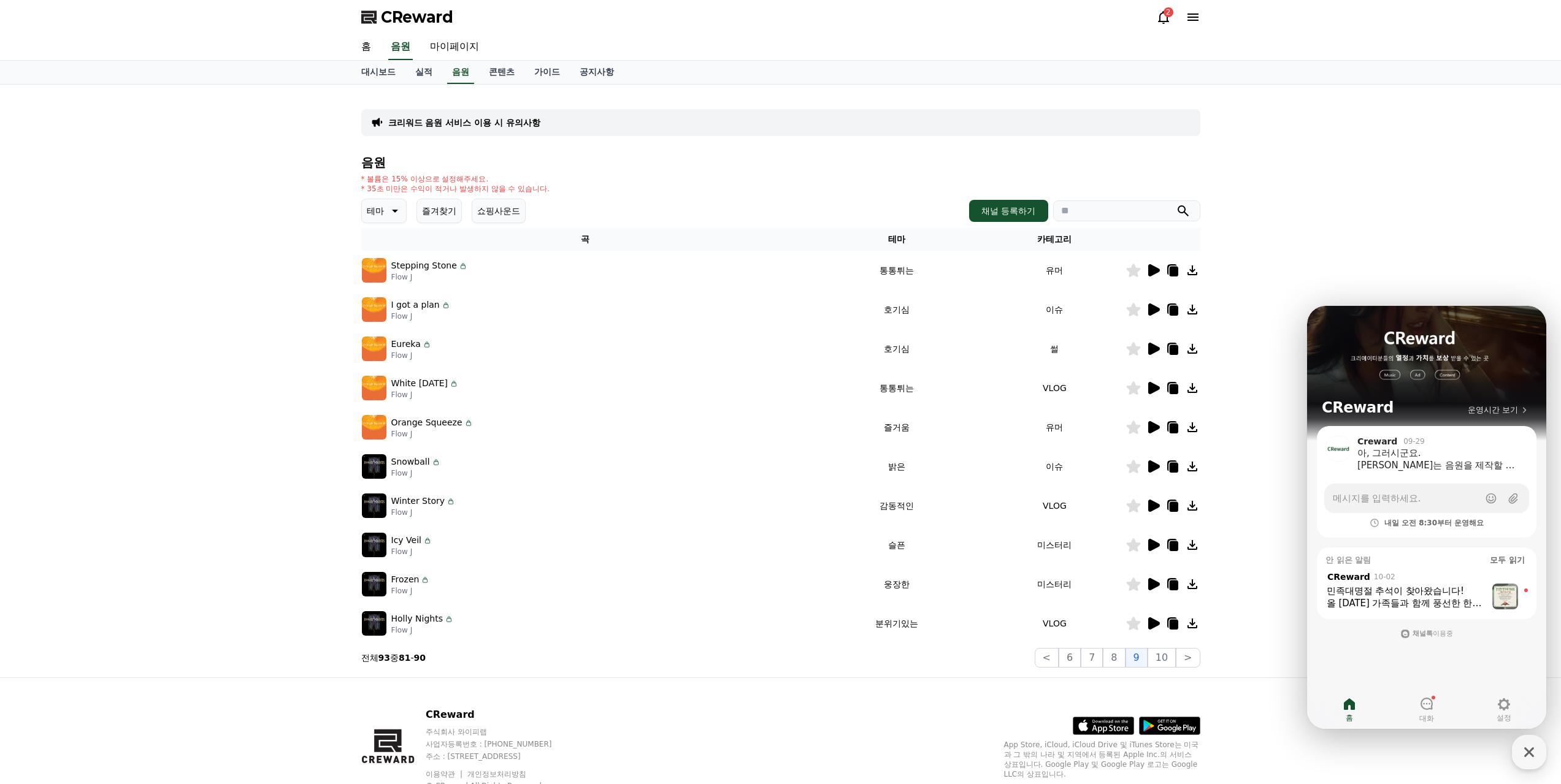
click at [1152, 565] on td at bounding box center [1163, 584] width 75 height 39
click at [1153, 578] on icon at bounding box center [1153, 584] width 12 height 12
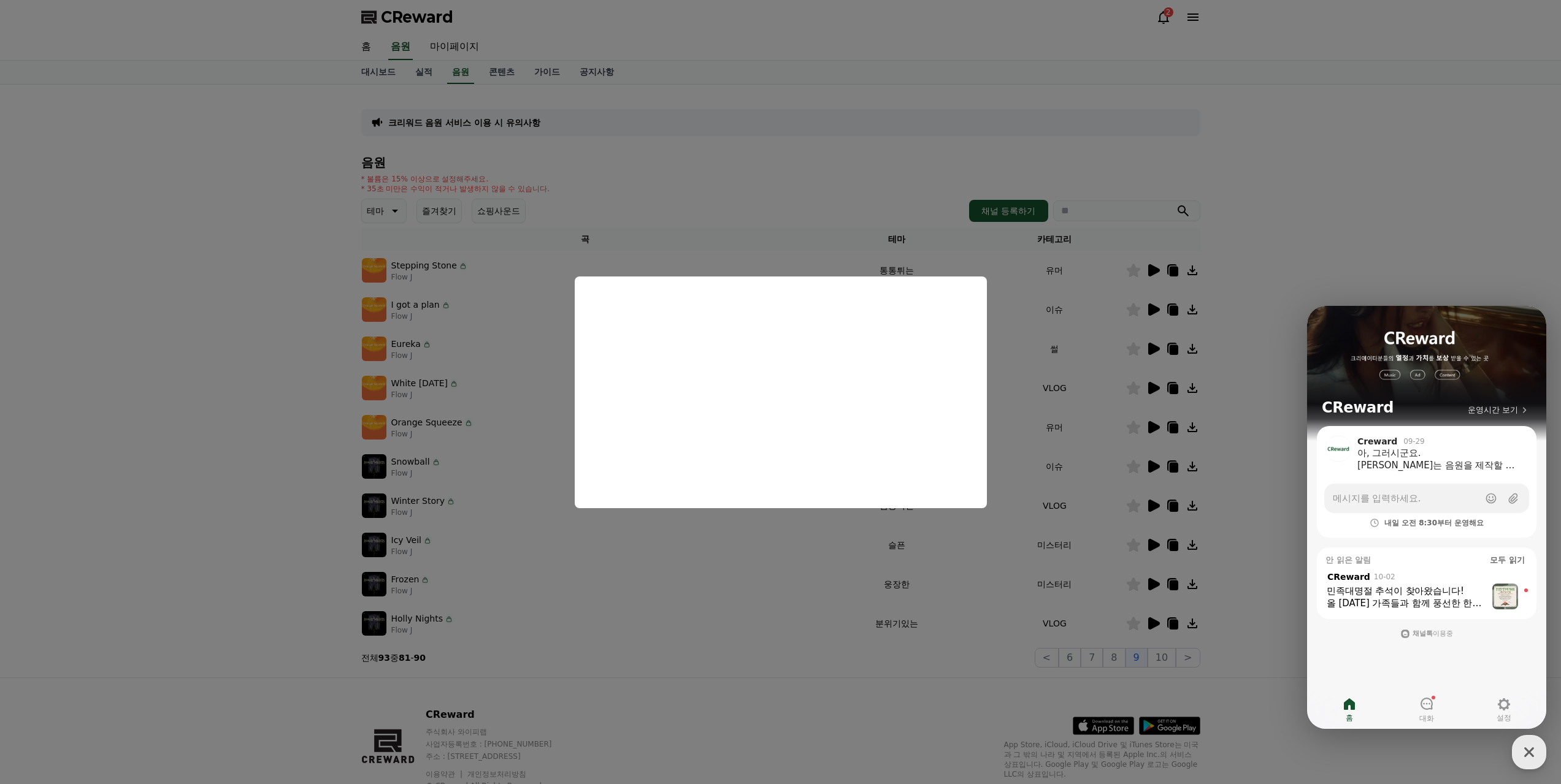
click at [801, 590] on button "close modal" at bounding box center [780, 392] width 1561 height 784
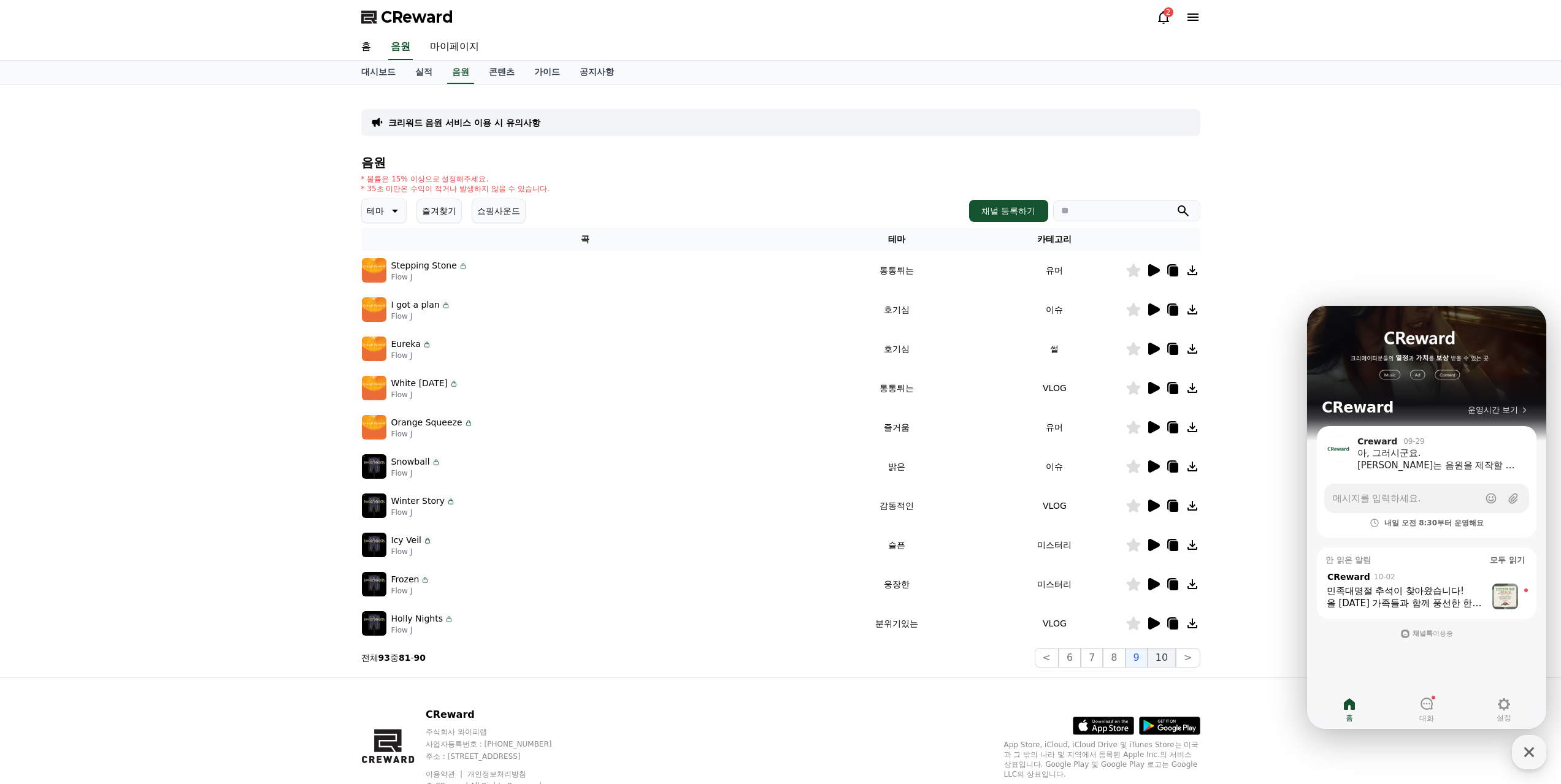
click at [1165, 648] on button "10" at bounding box center [1161, 657] width 29 height 19
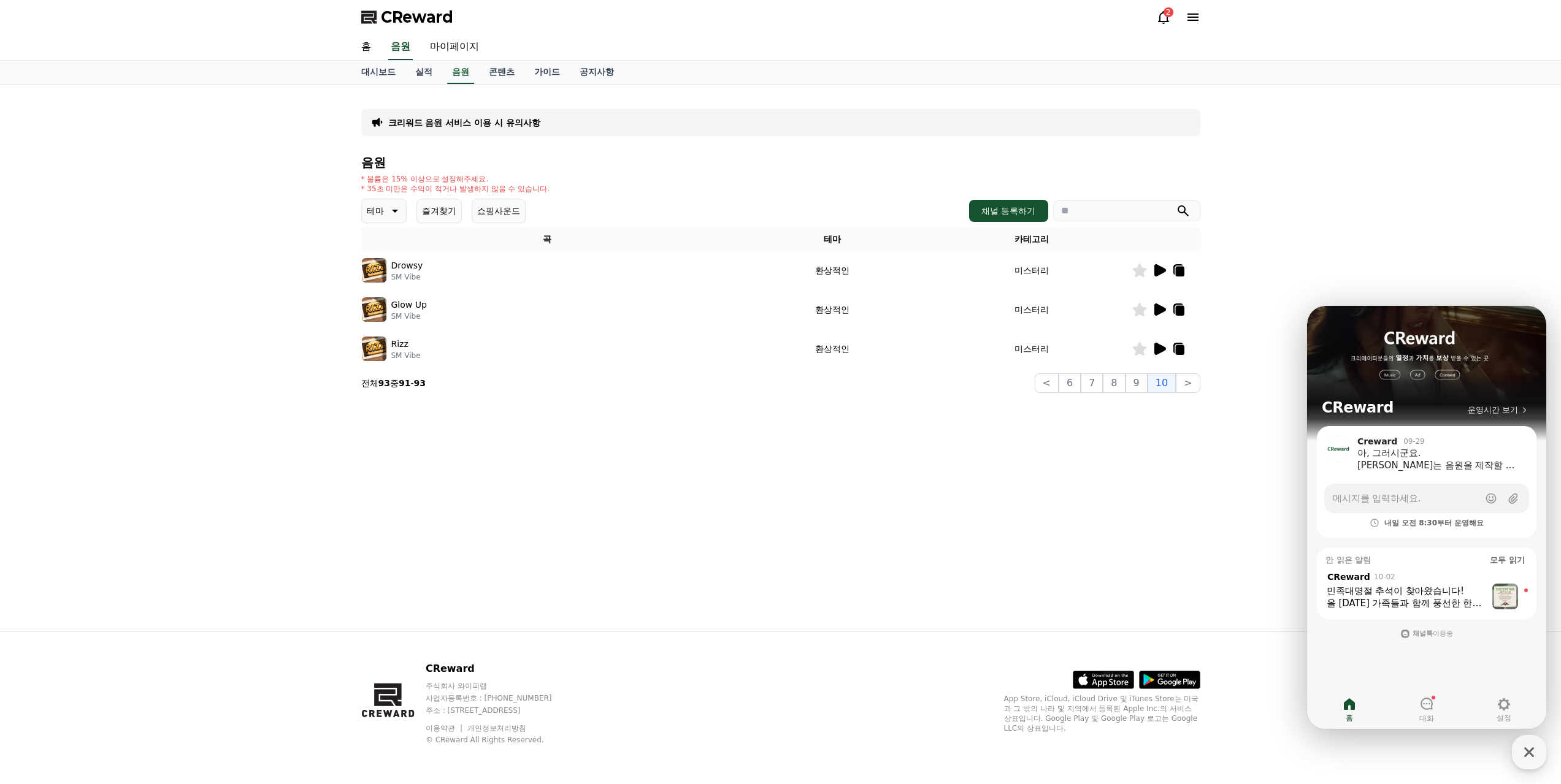
click at [1167, 263] on icon at bounding box center [1159, 270] width 15 height 15
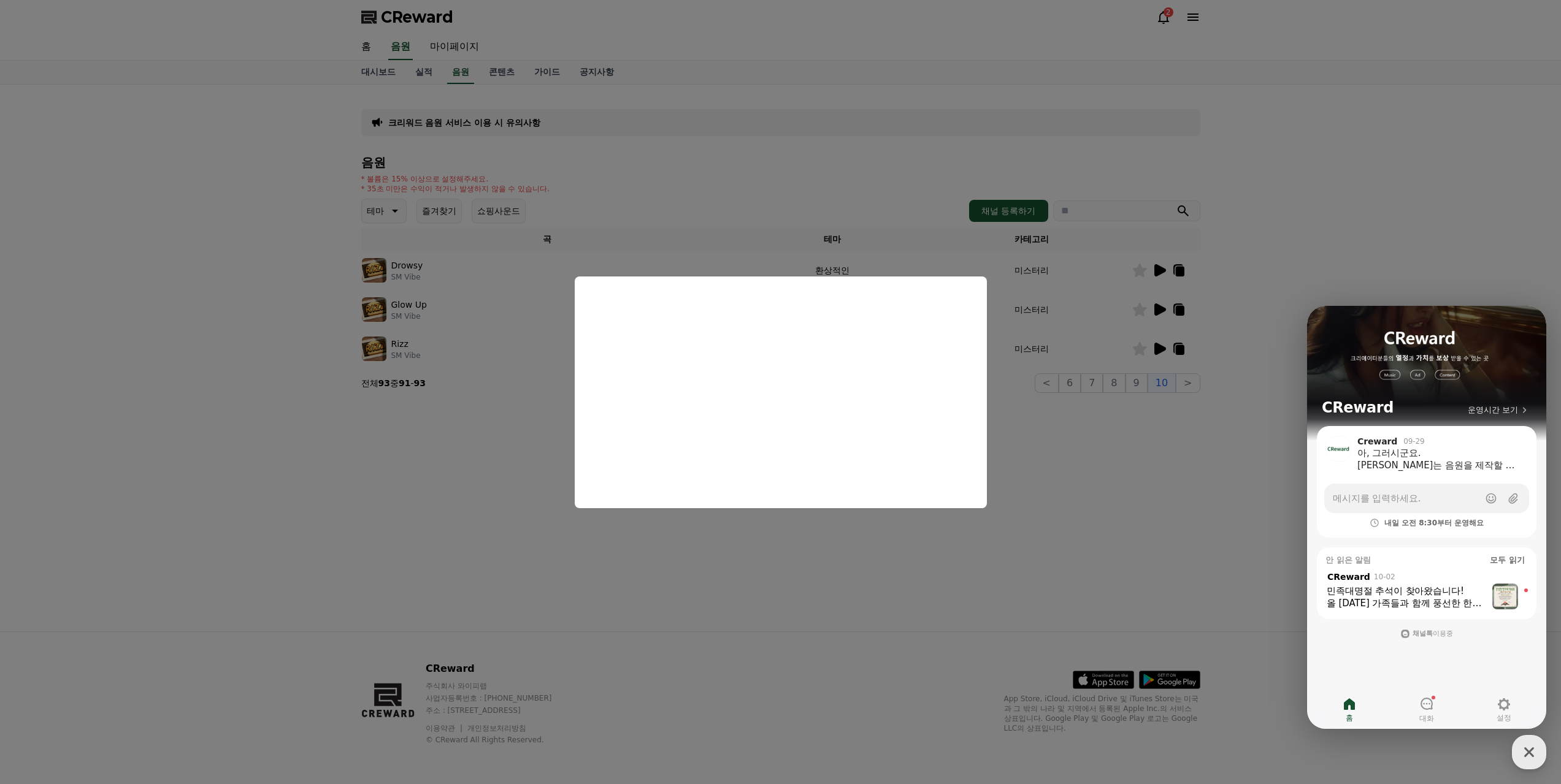
click at [1078, 403] on button "close modal" at bounding box center [780, 392] width 1561 height 784
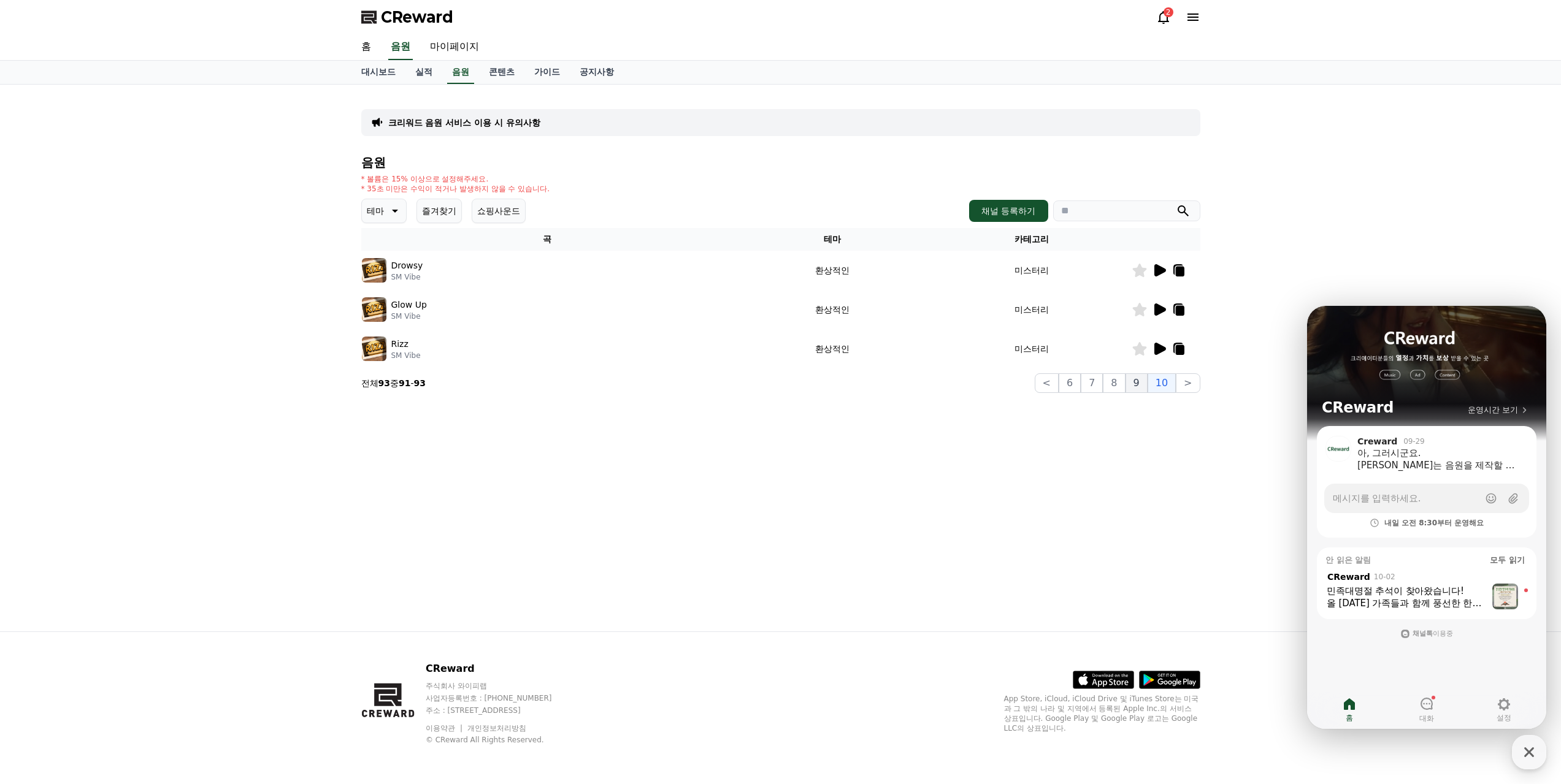
click at [1147, 373] on button "9" at bounding box center [1136, 383] width 22 height 19
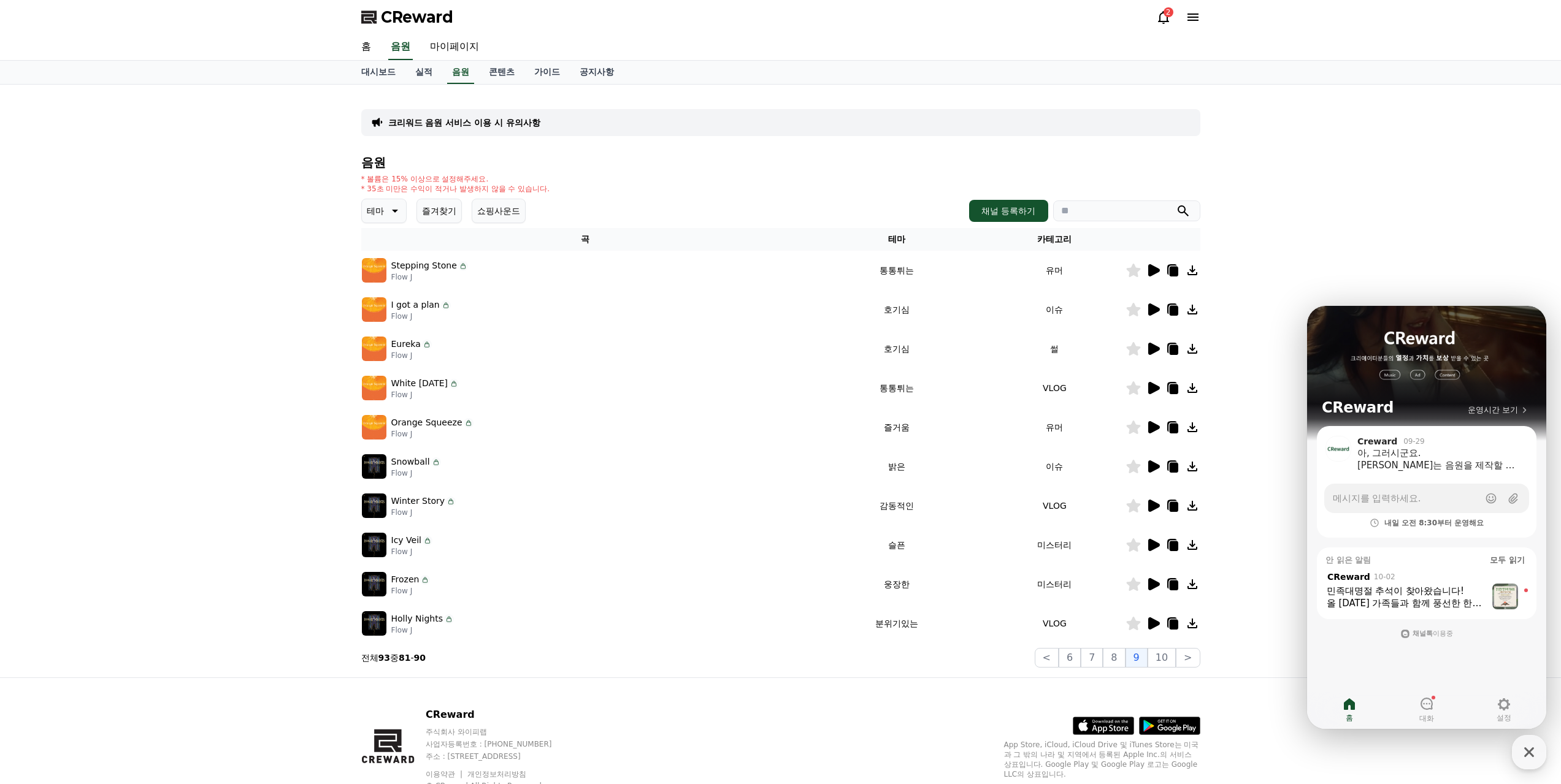
click at [1156, 577] on icon at bounding box center [1153, 584] width 15 height 15
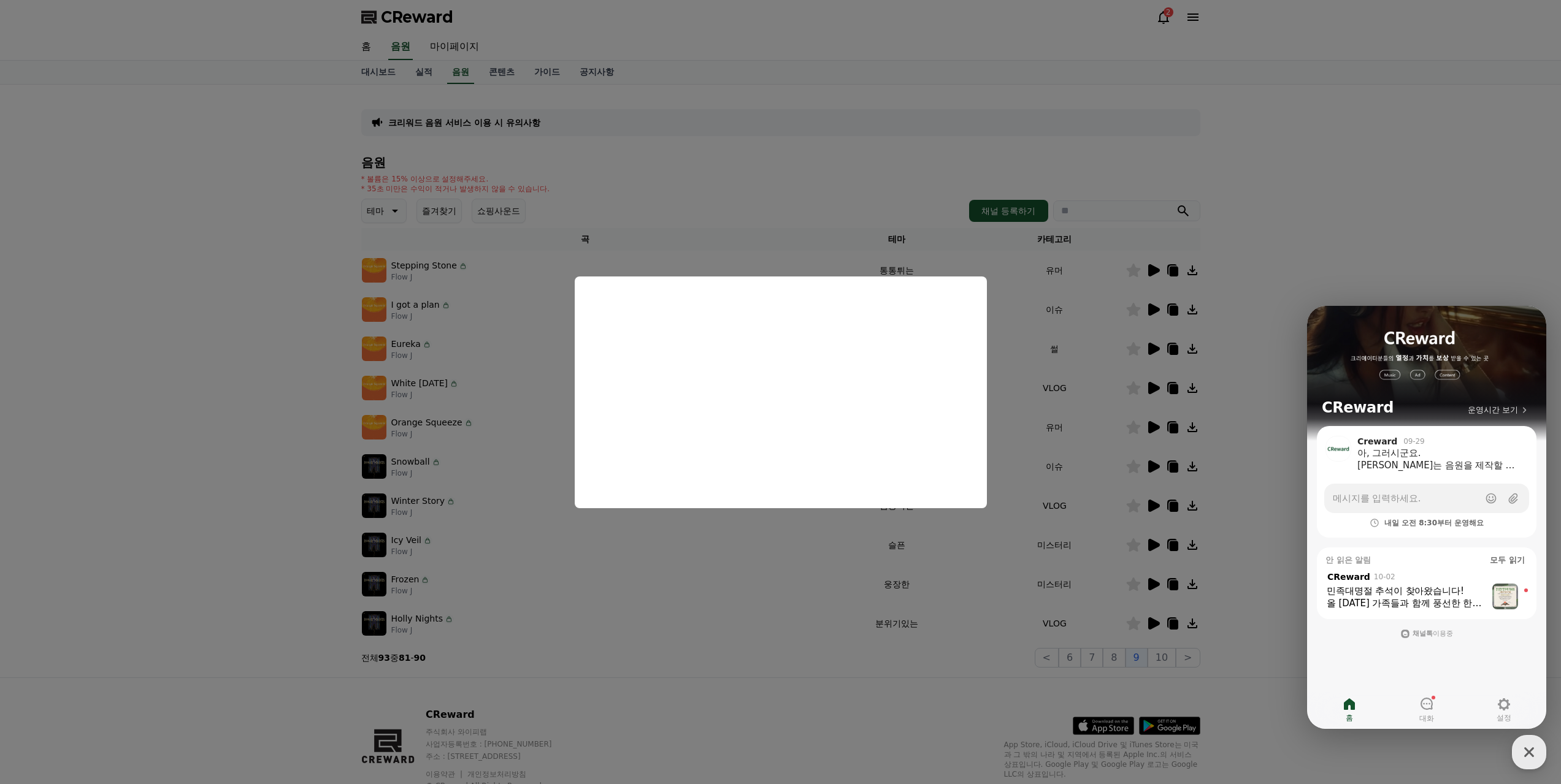
click at [882, 575] on button "close modal" at bounding box center [780, 392] width 1561 height 784
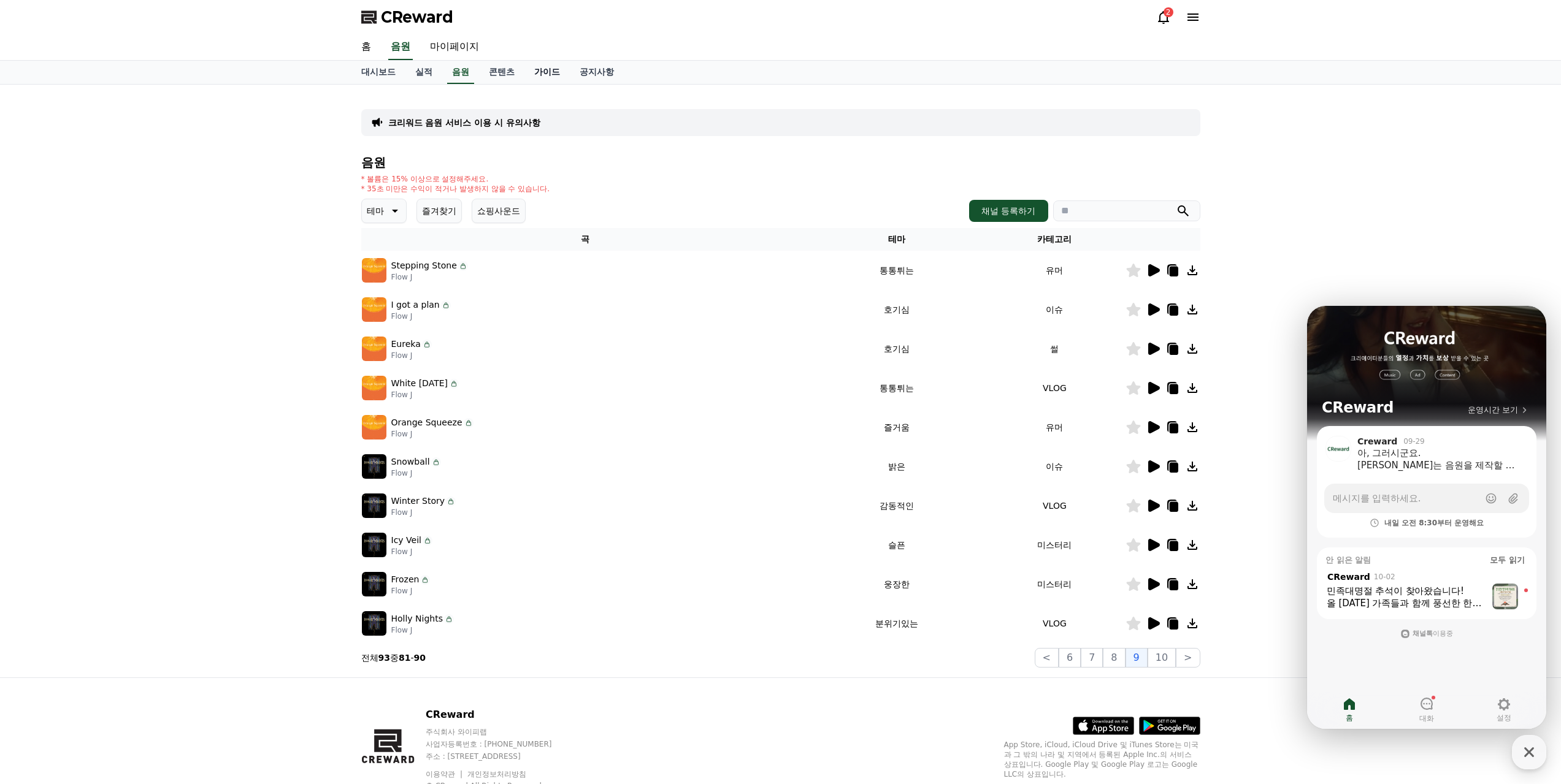
click at [524, 67] on link "가이드" at bounding box center [547, 73] width 46 height 23
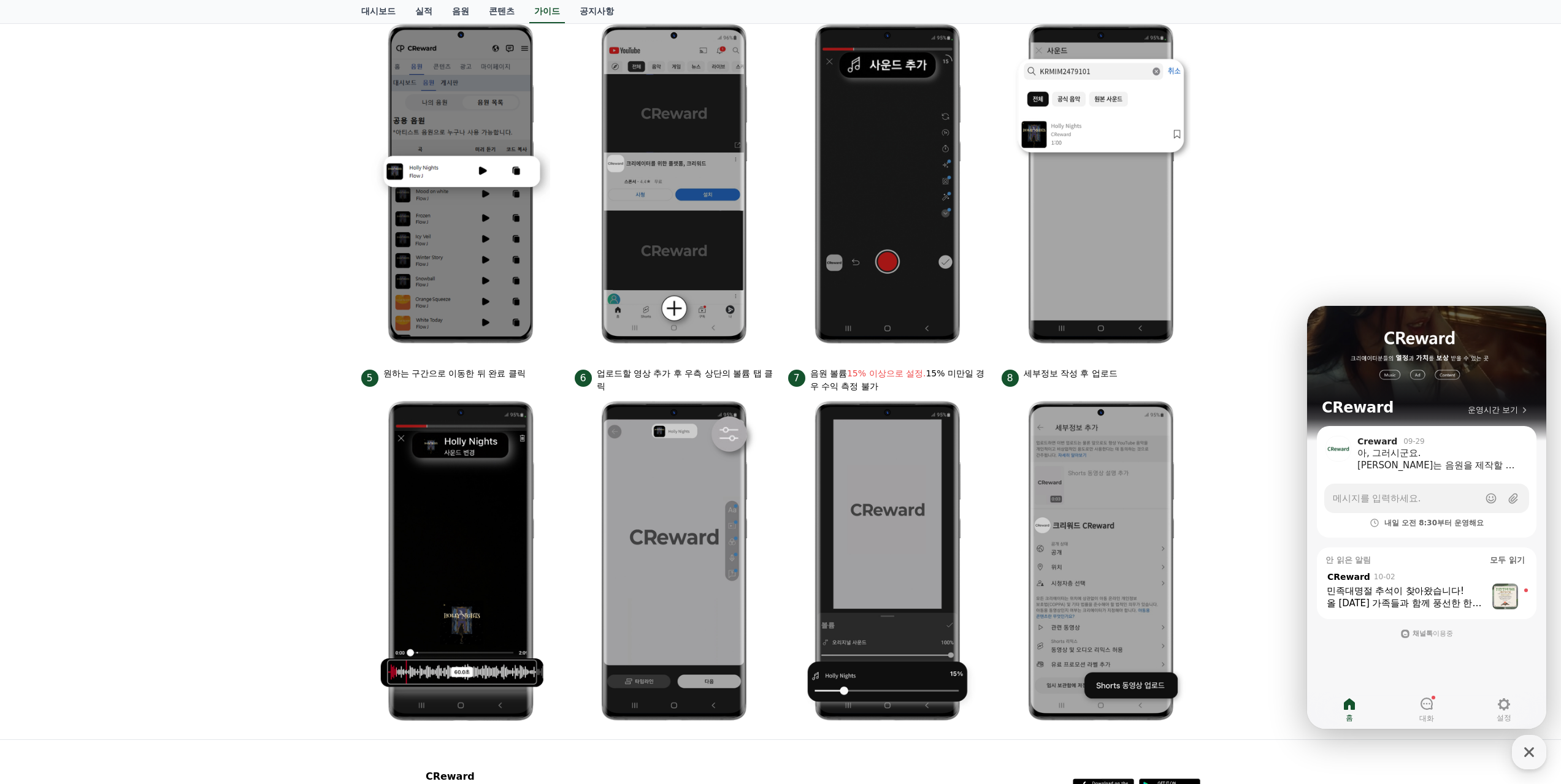
scroll to position [292, 0]
